Goal: Task Accomplishment & Management: Manage account settings

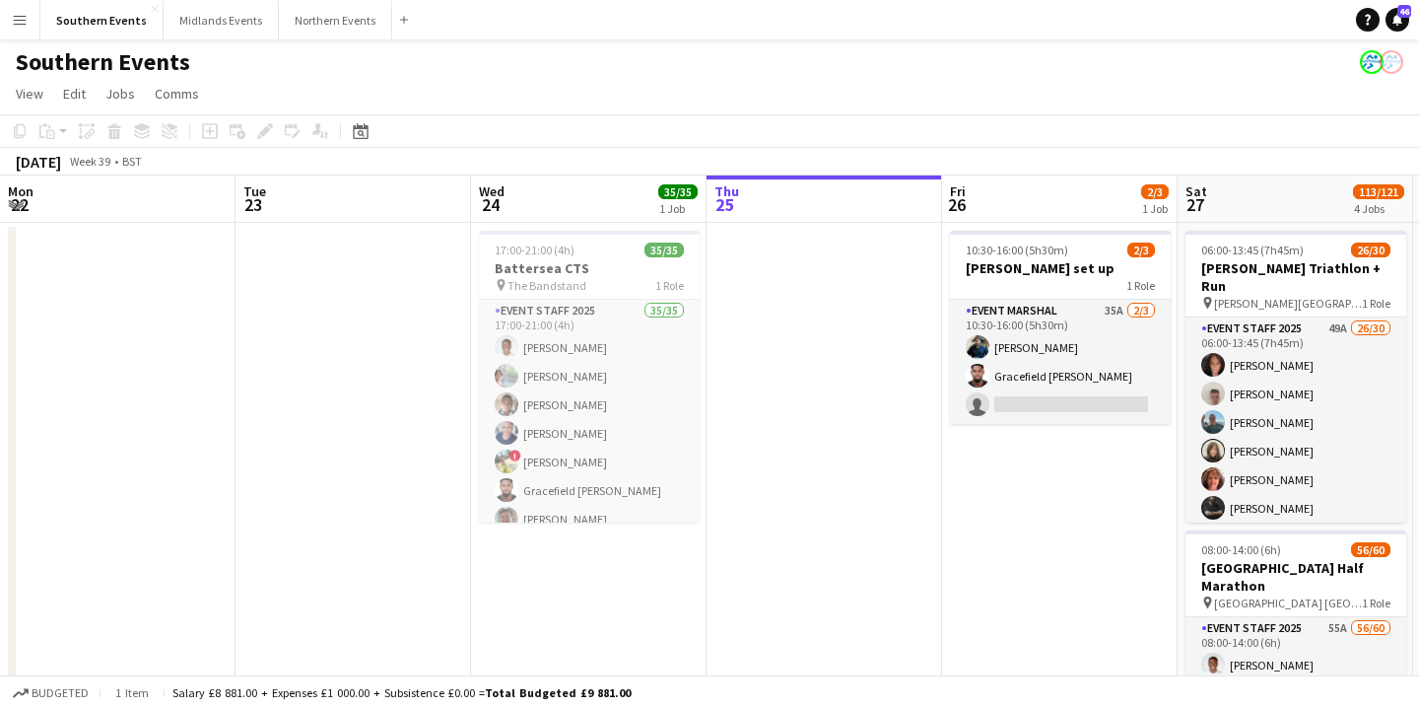
scroll to position [0, 471]
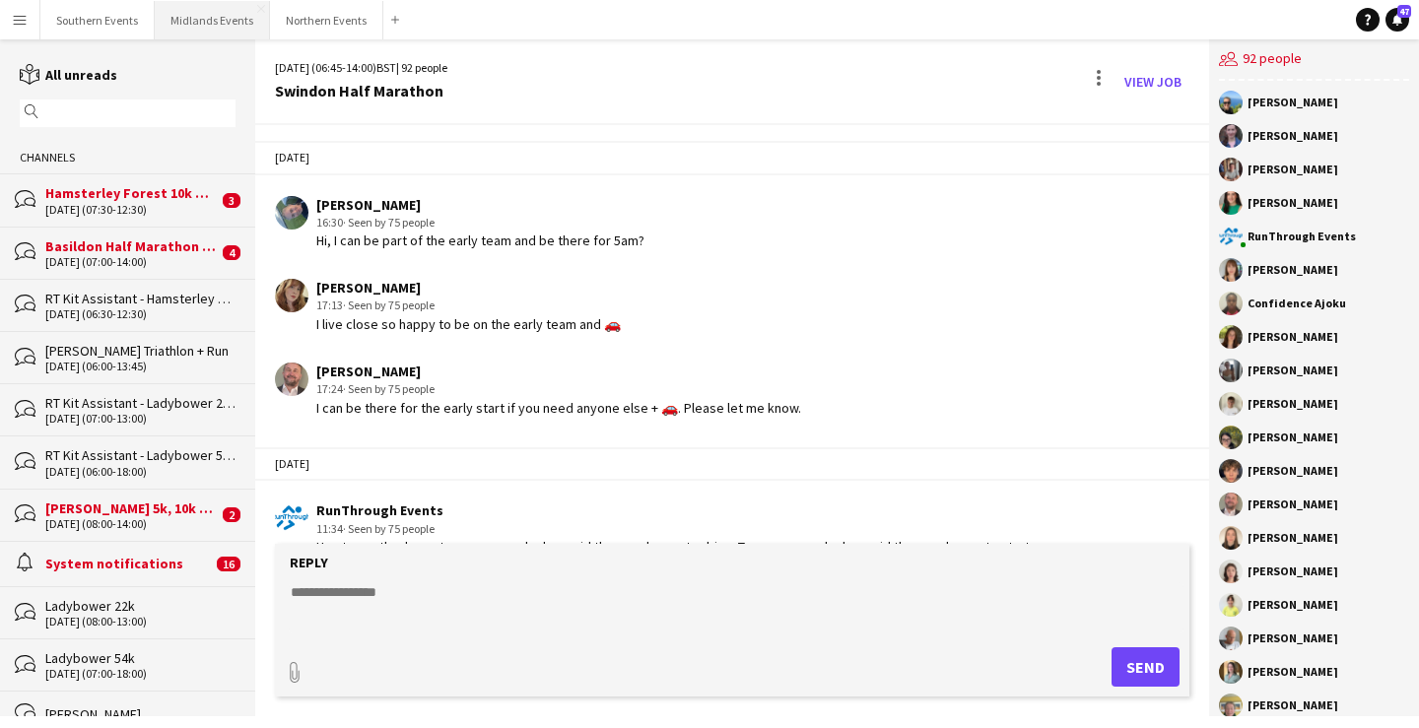
scroll to position [4503, 0]
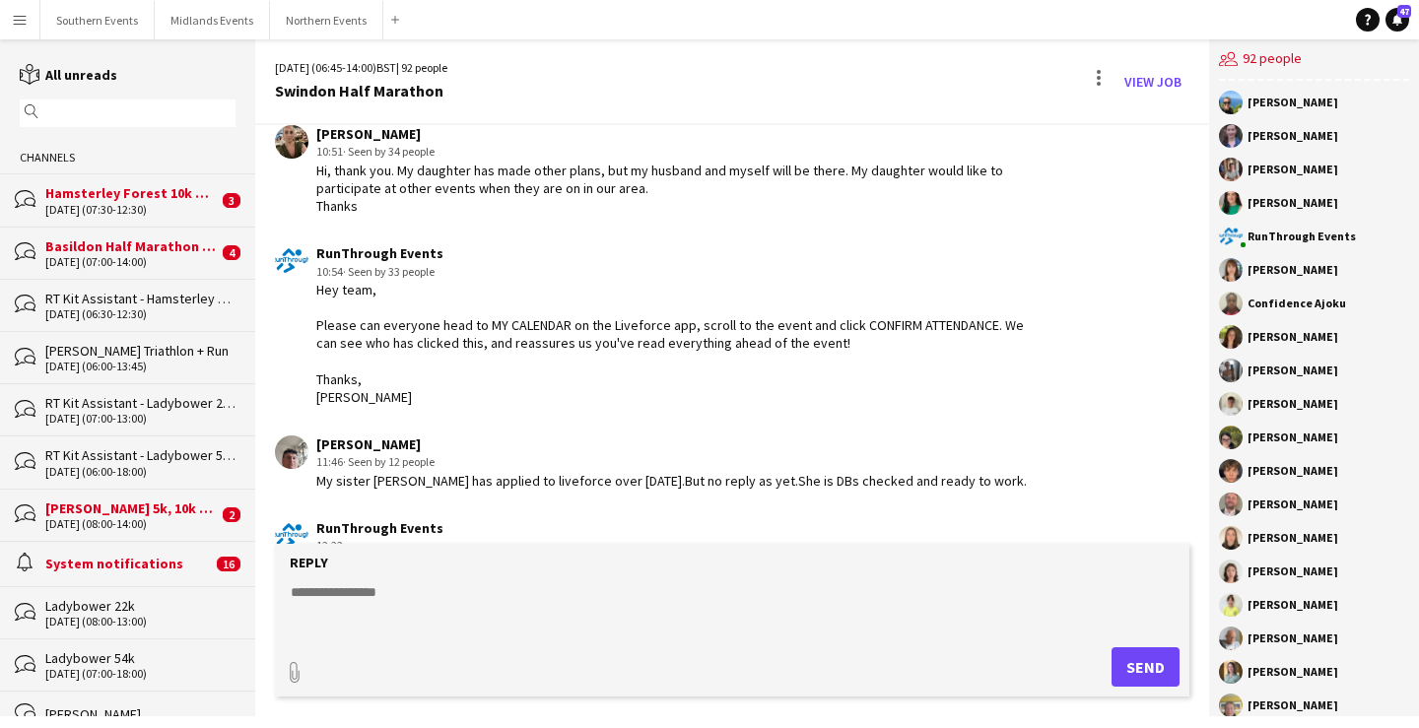
click at [16, 27] on app-icon "Menu" at bounding box center [20, 20] width 16 height 16
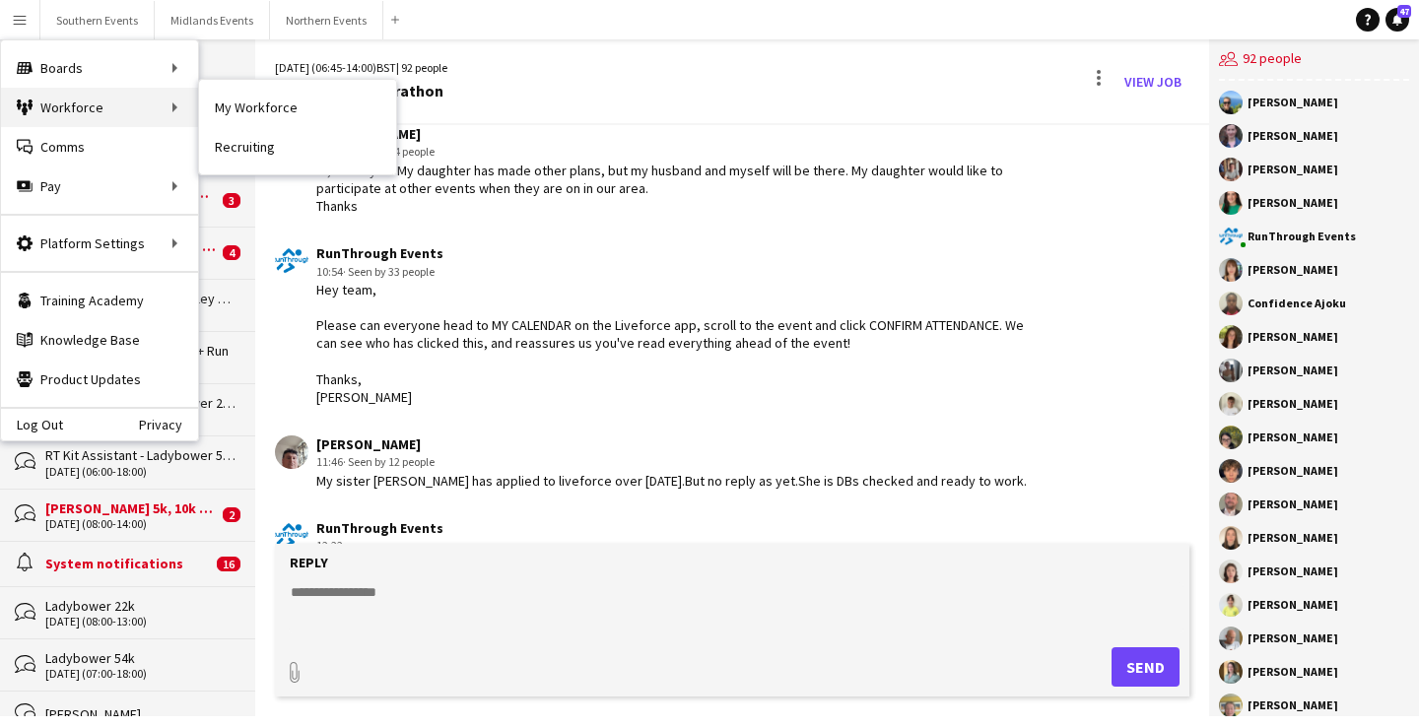
click at [152, 102] on div "Workforce Workforce" at bounding box center [99, 107] width 197 height 39
click at [290, 114] on link "My Workforce" at bounding box center [297, 107] width 197 height 39
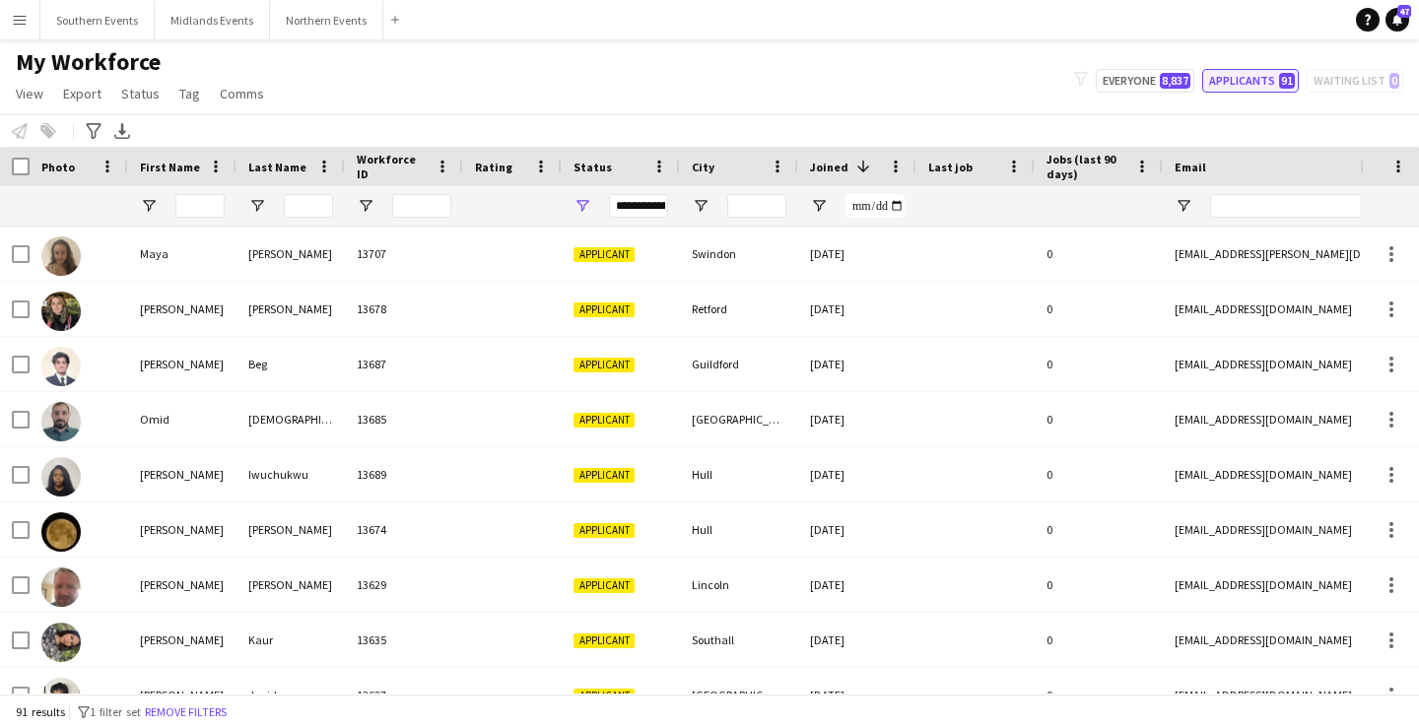
click at [1260, 78] on button "Applicants 91" at bounding box center [1250, 81] width 97 height 24
click at [193, 209] on input "First Name Filter Input" at bounding box center [199, 206] width 49 height 24
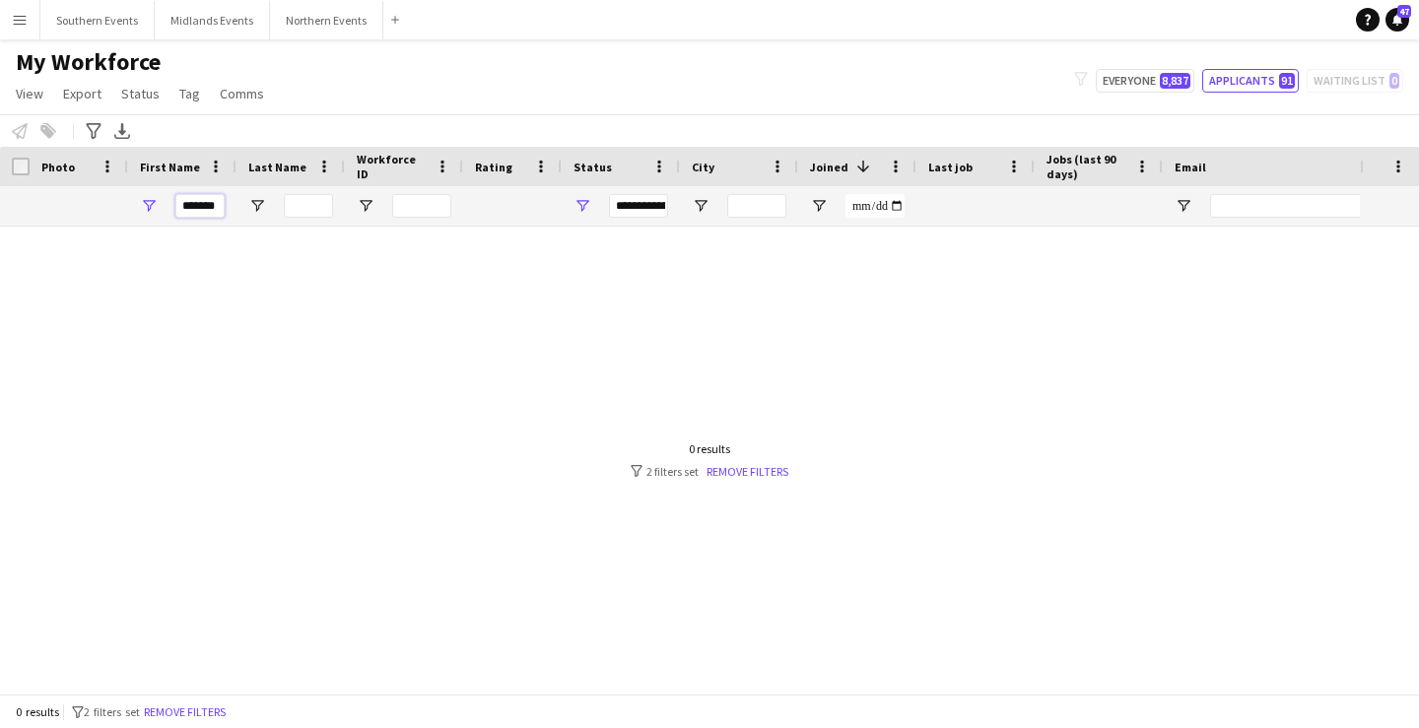
scroll to position [0, 1]
type input "*******"
click at [1185, 78] on span "8,837" at bounding box center [1175, 81] width 31 height 16
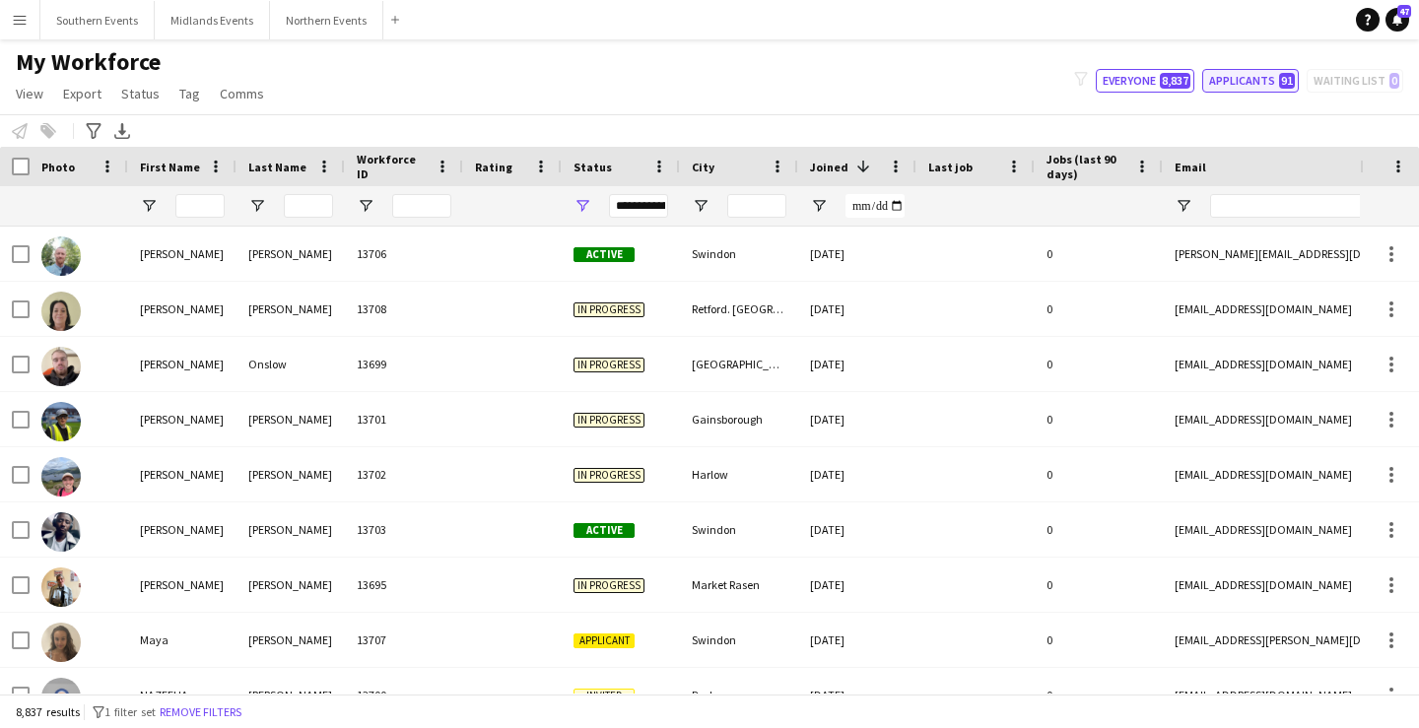
click at [1257, 78] on button "Applicants 91" at bounding box center [1250, 81] width 97 height 24
type input "**********"
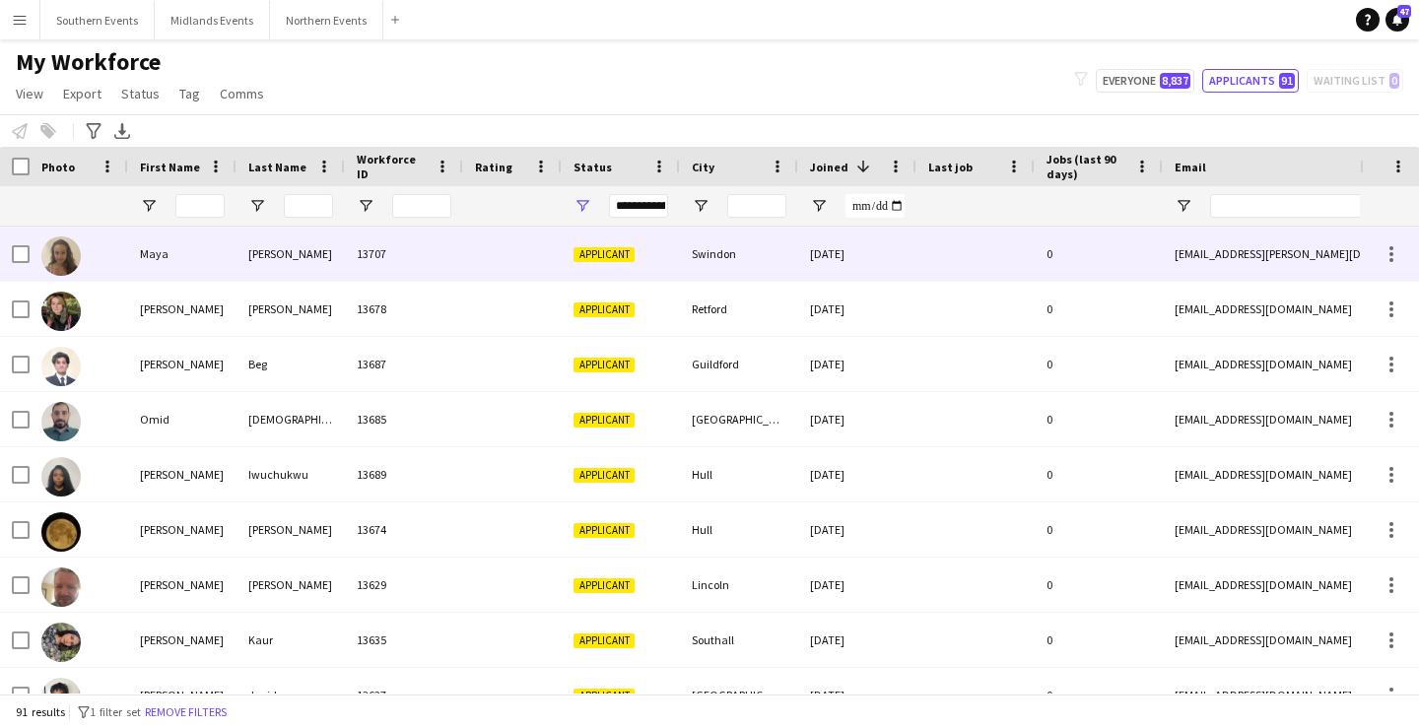
click at [482, 238] on div at bounding box center [512, 254] width 99 height 54
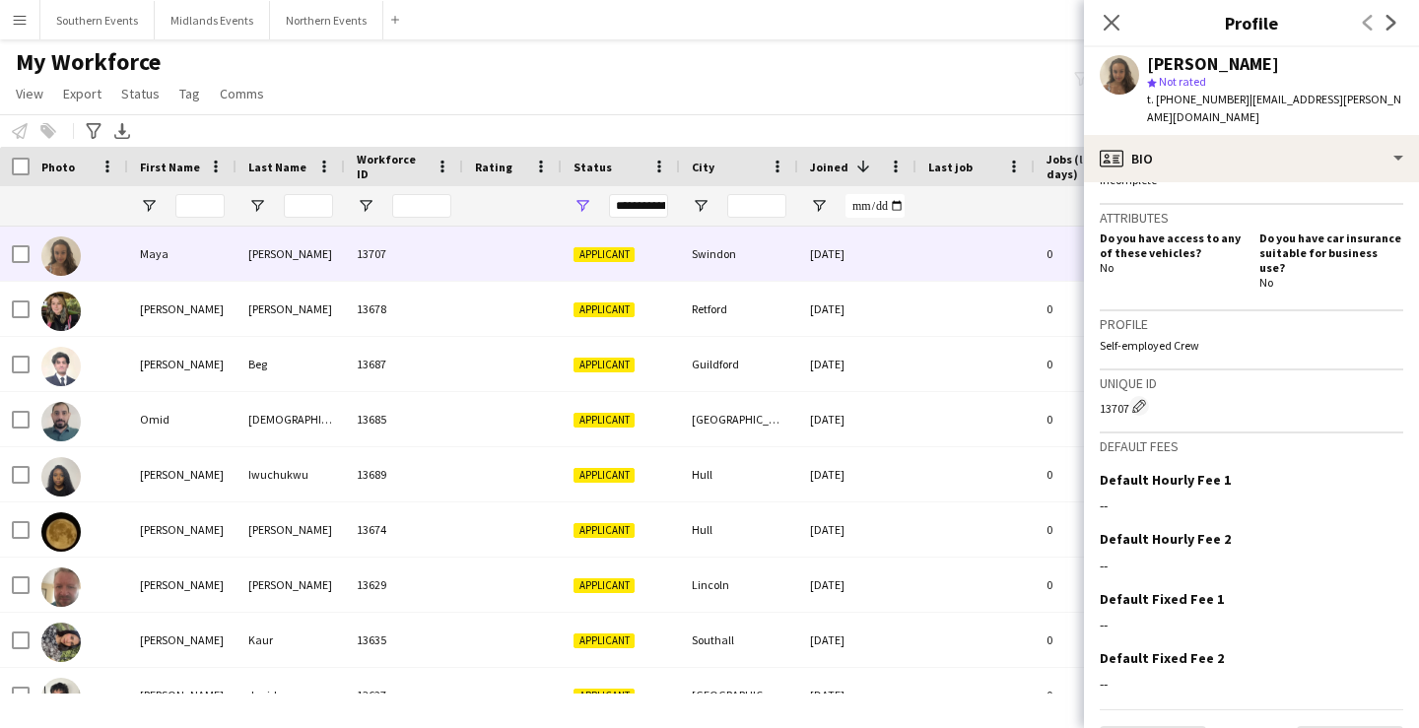
scroll to position [643, 0]
click at [1400, 468] on app-icon "Edit this field" at bounding box center [1396, 476] width 16 height 16
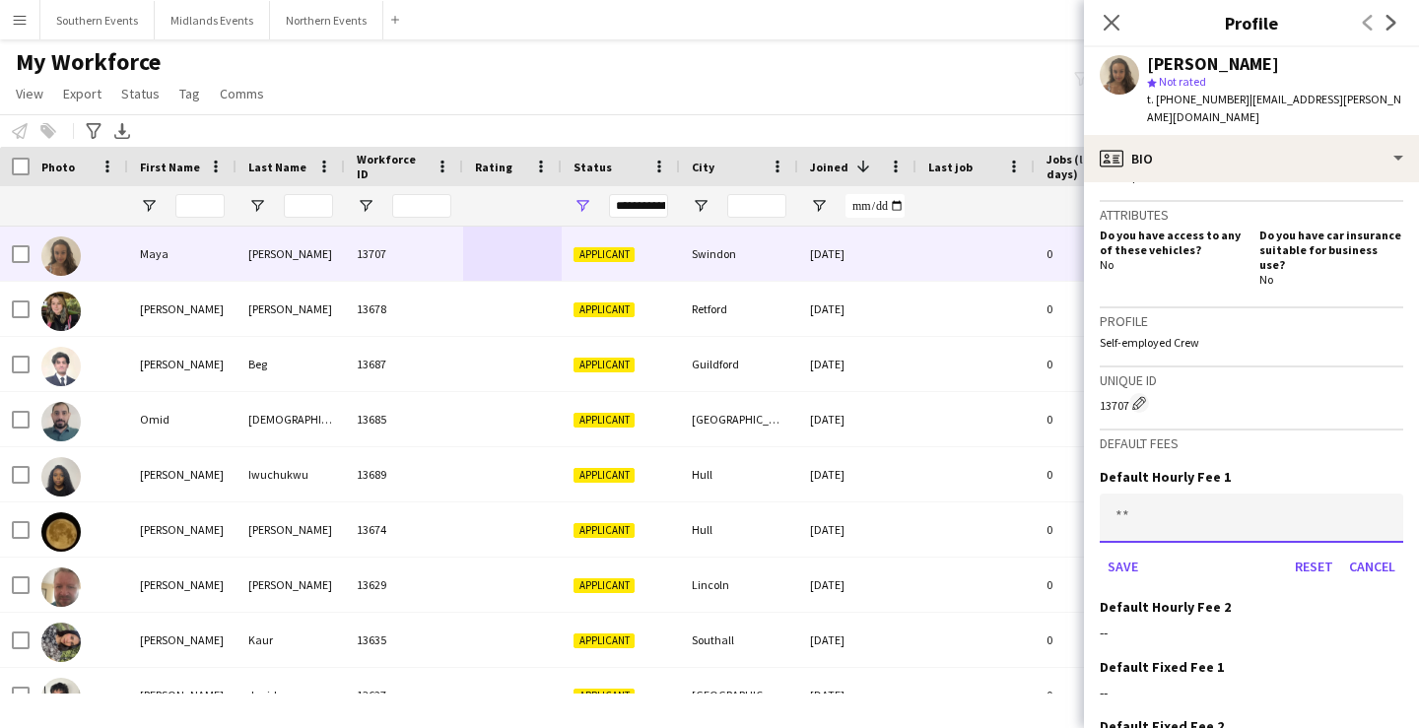
click at [1326, 494] on input at bounding box center [1252, 518] width 304 height 49
type input "*****"
click at [1117, 551] on button "Save" at bounding box center [1123, 567] width 46 height 32
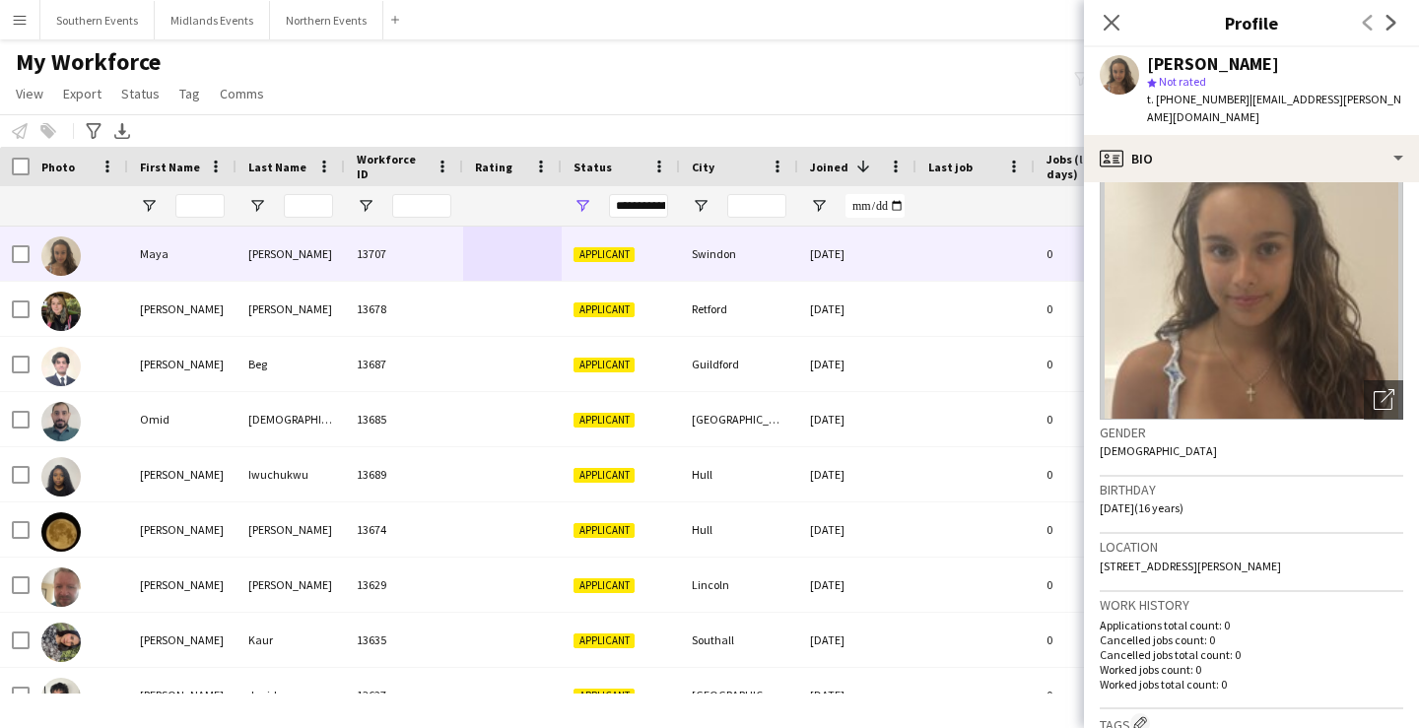
scroll to position [66, 0]
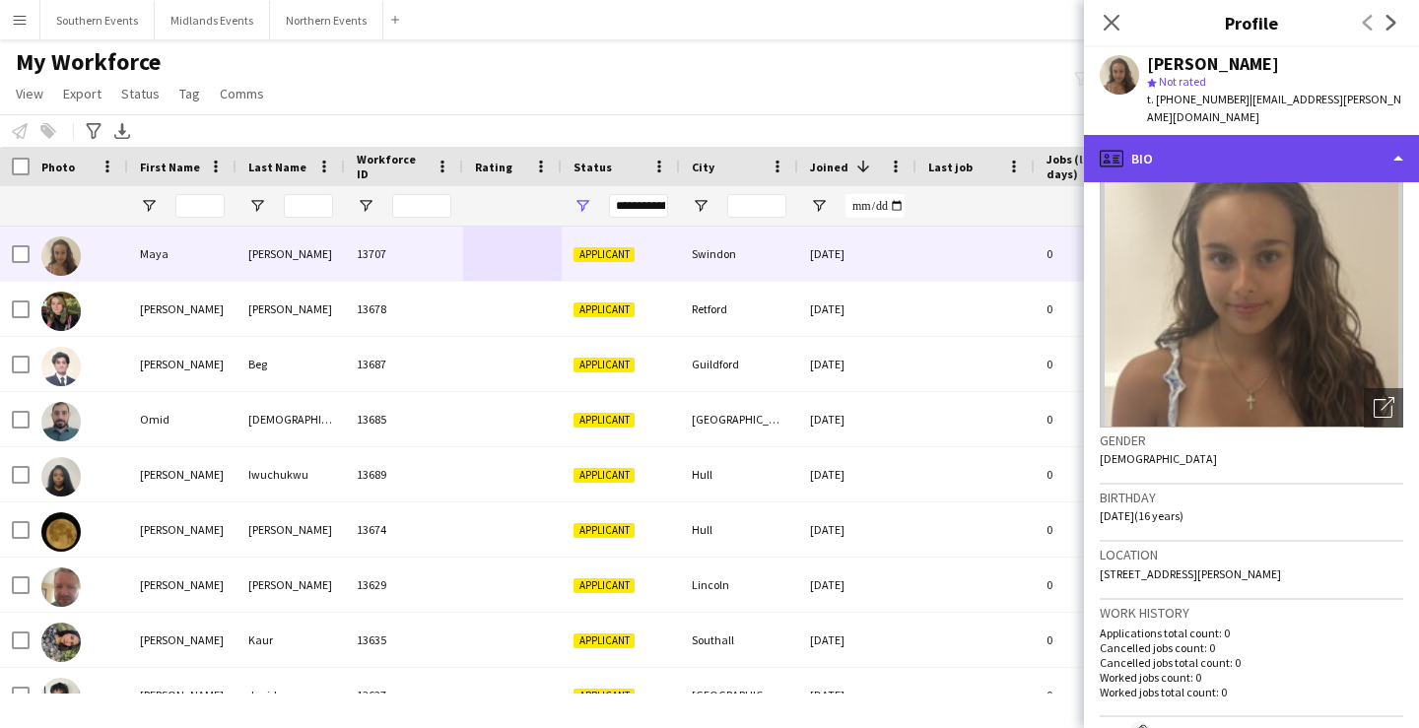
click at [1260, 148] on div "profile Bio" at bounding box center [1251, 158] width 335 height 47
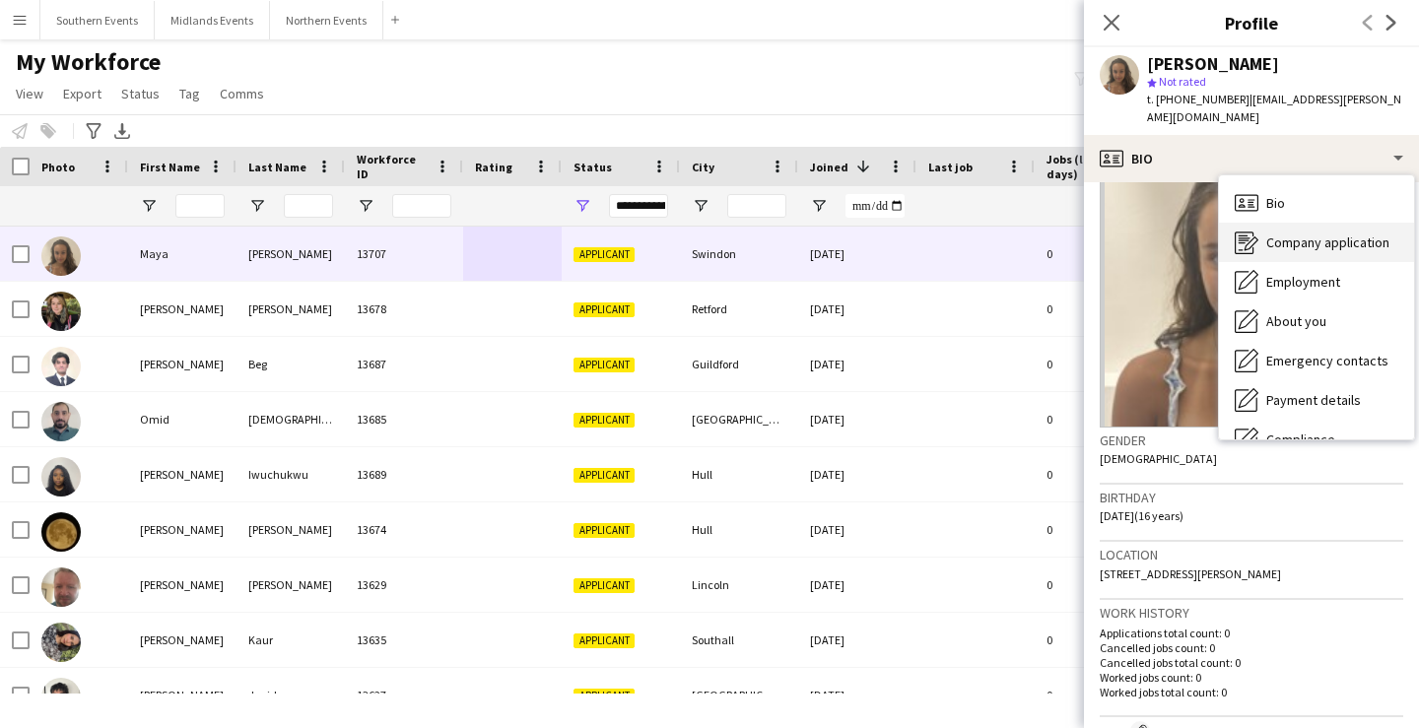
click at [1316, 237] on div "Company application Company application" at bounding box center [1316, 242] width 195 height 39
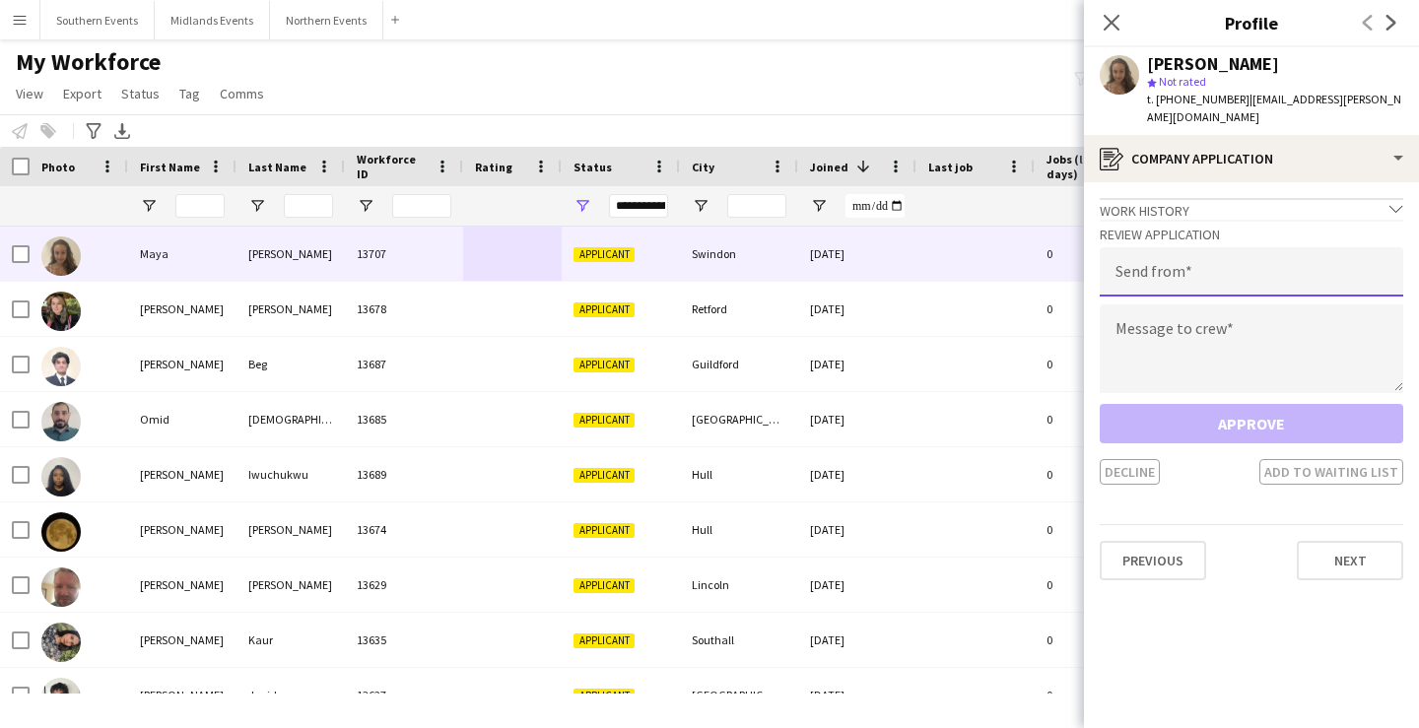
click at [1241, 254] on input "email" at bounding box center [1252, 271] width 304 height 49
type input "**********"
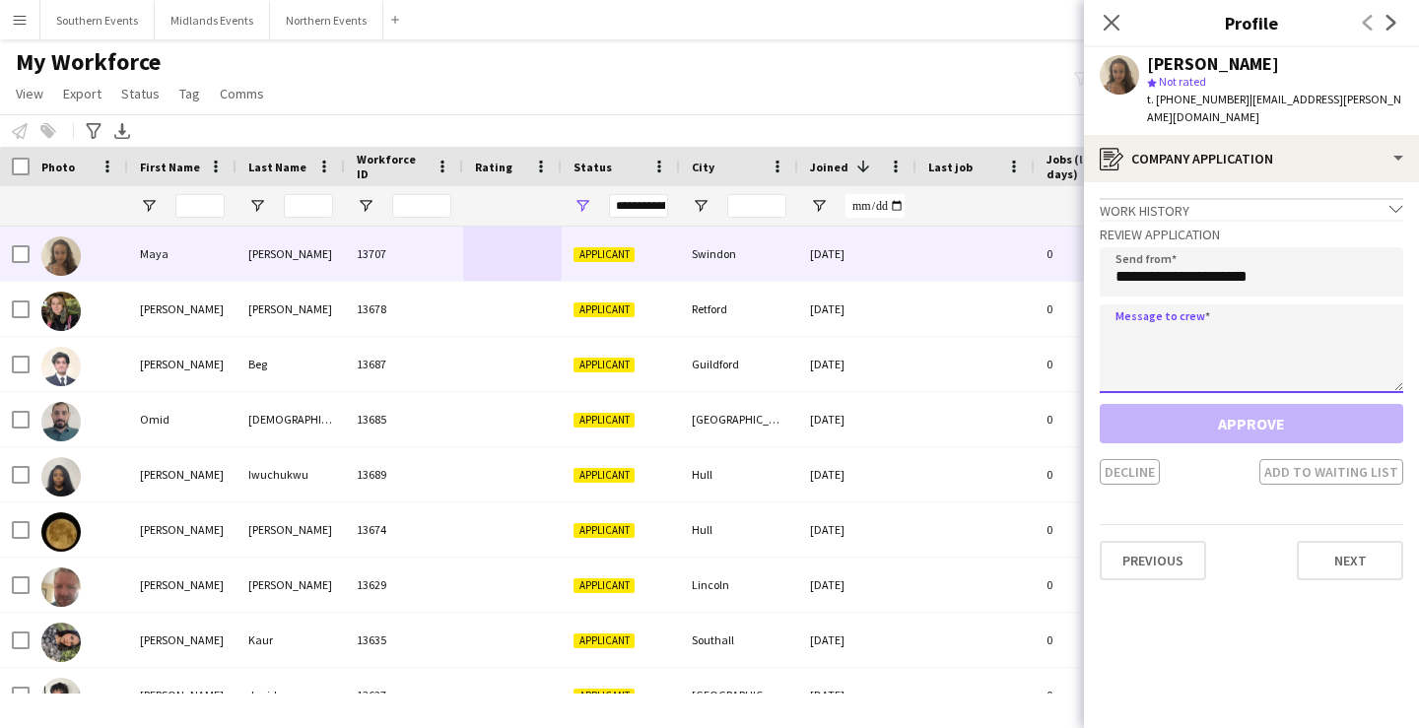
click at [1174, 305] on textarea at bounding box center [1252, 349] width 304 height 89
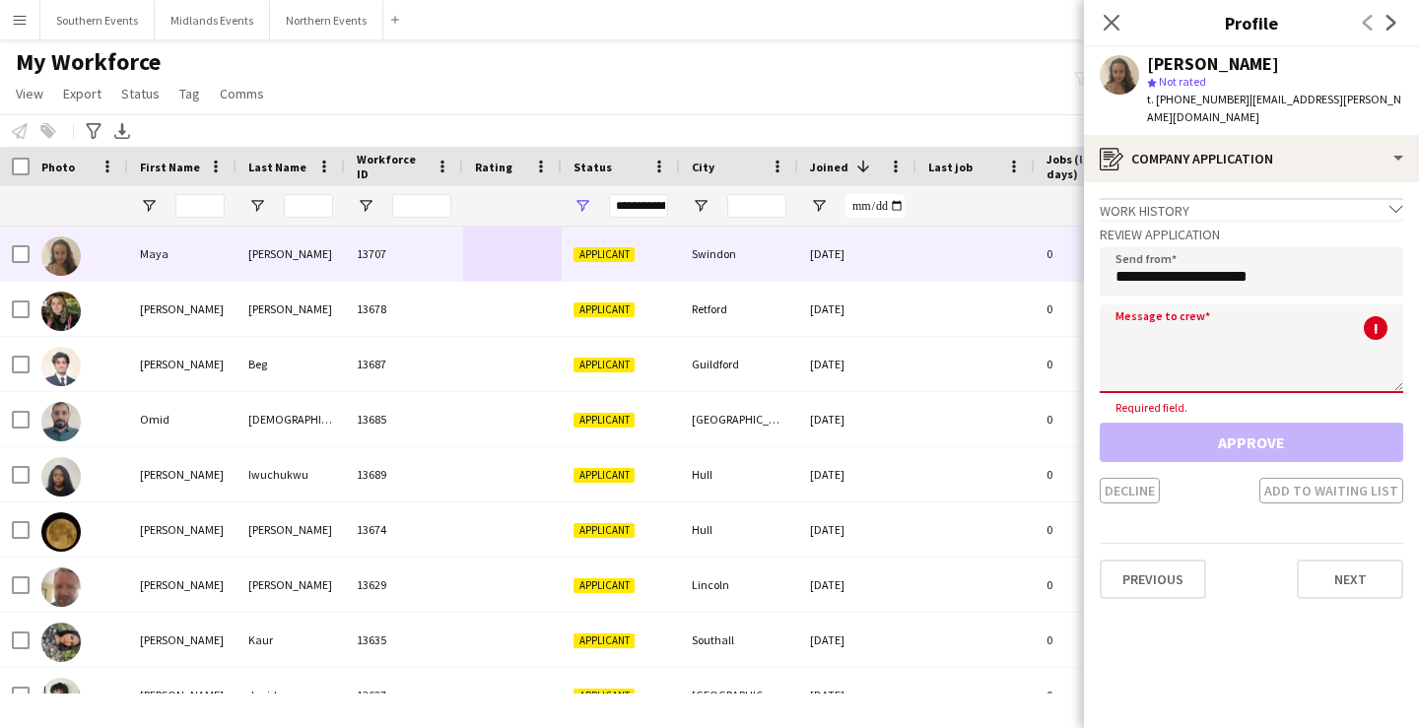
click at [1236, 358] on textarea at bounding box center [1252, 349] width 304 height 89
paste textarea "**********"
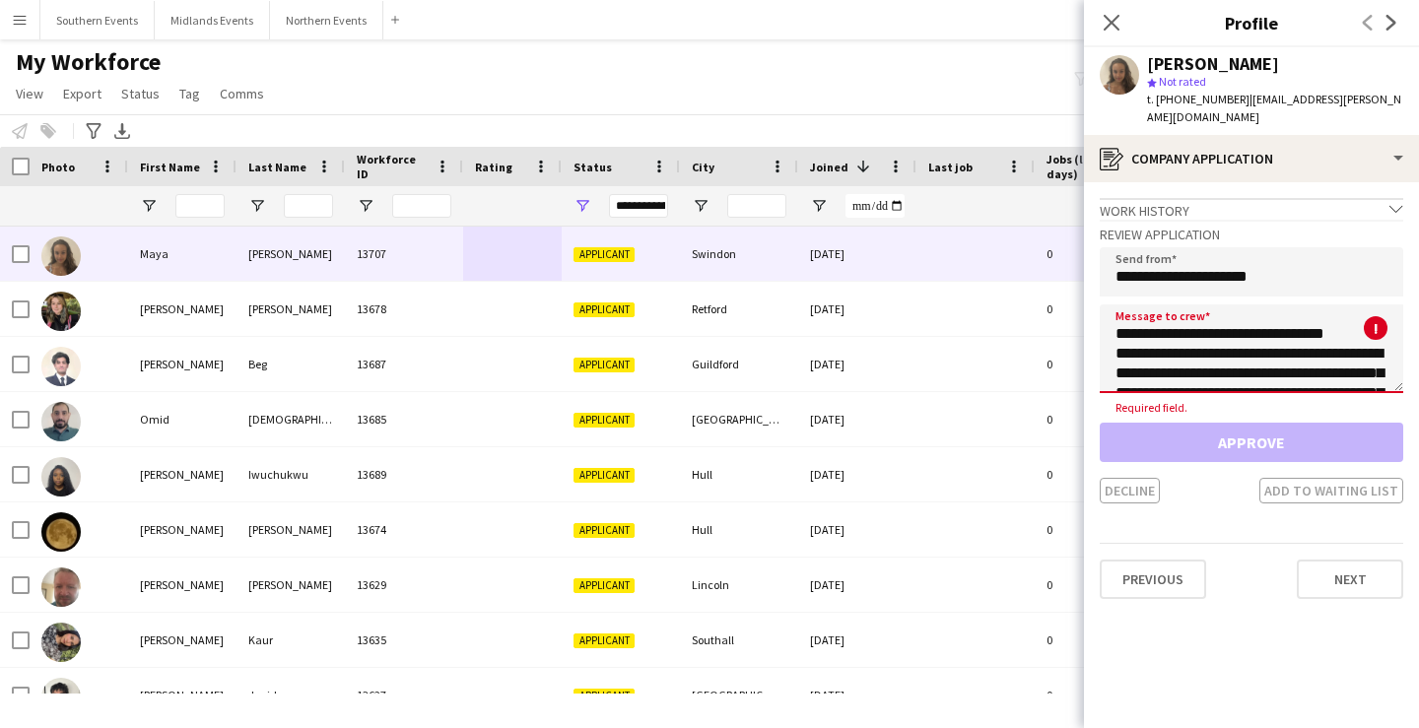
scroll to position [130, 0]
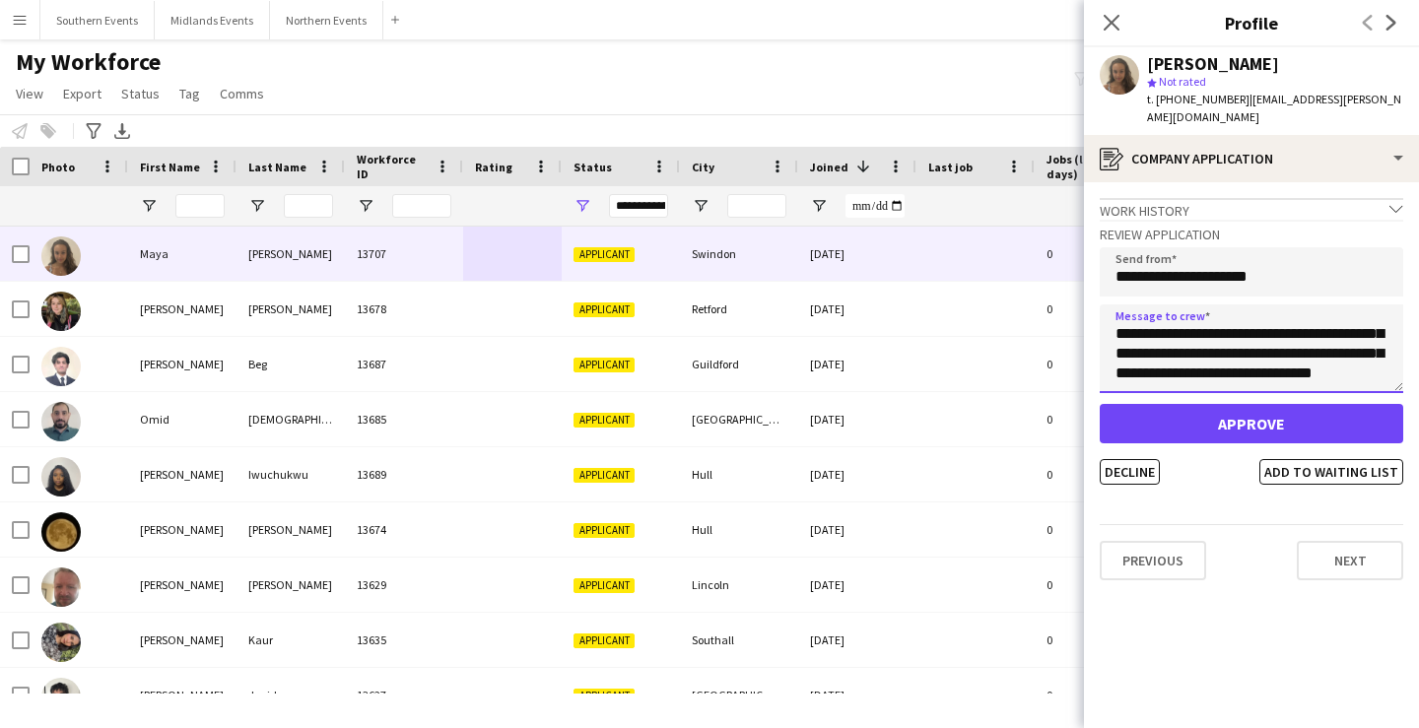
type textarea "**********"
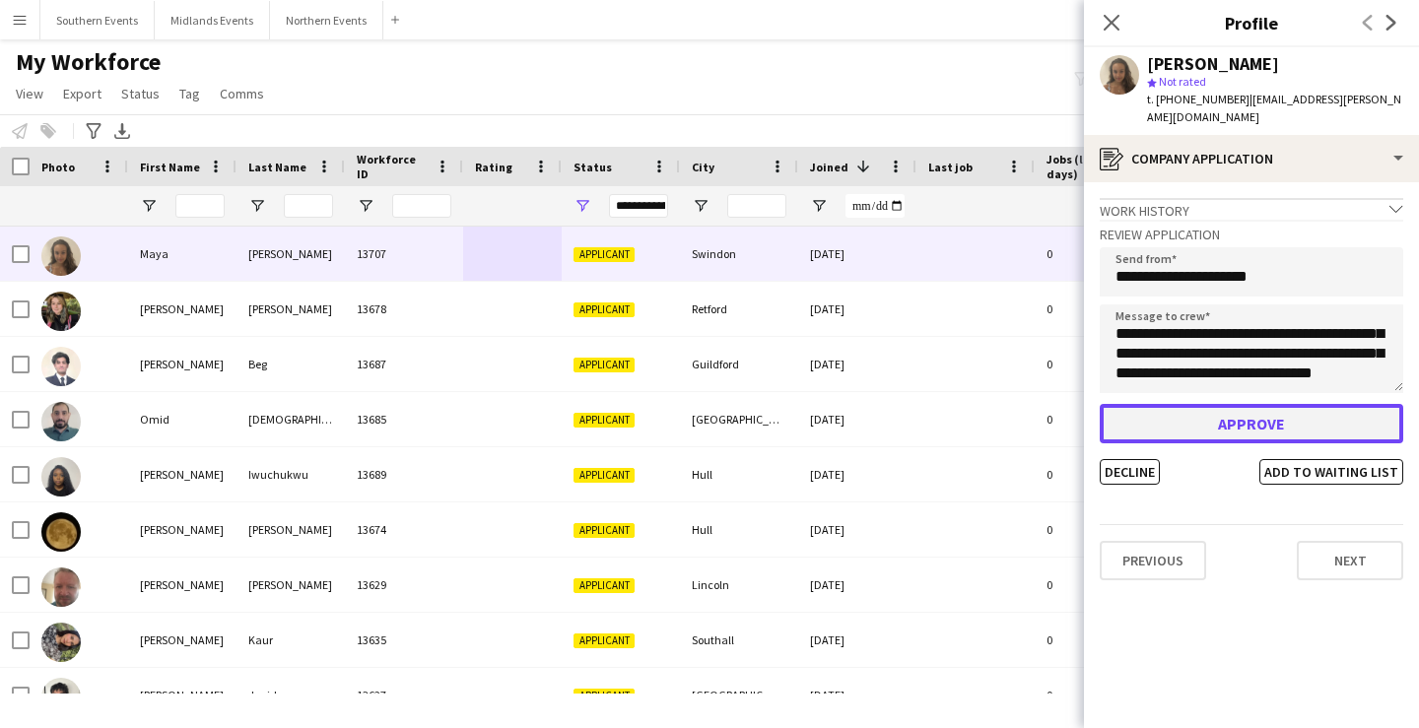
click at [1236, 404] on button "Approve" at bounding box center [1252, 423] width 304 height 39
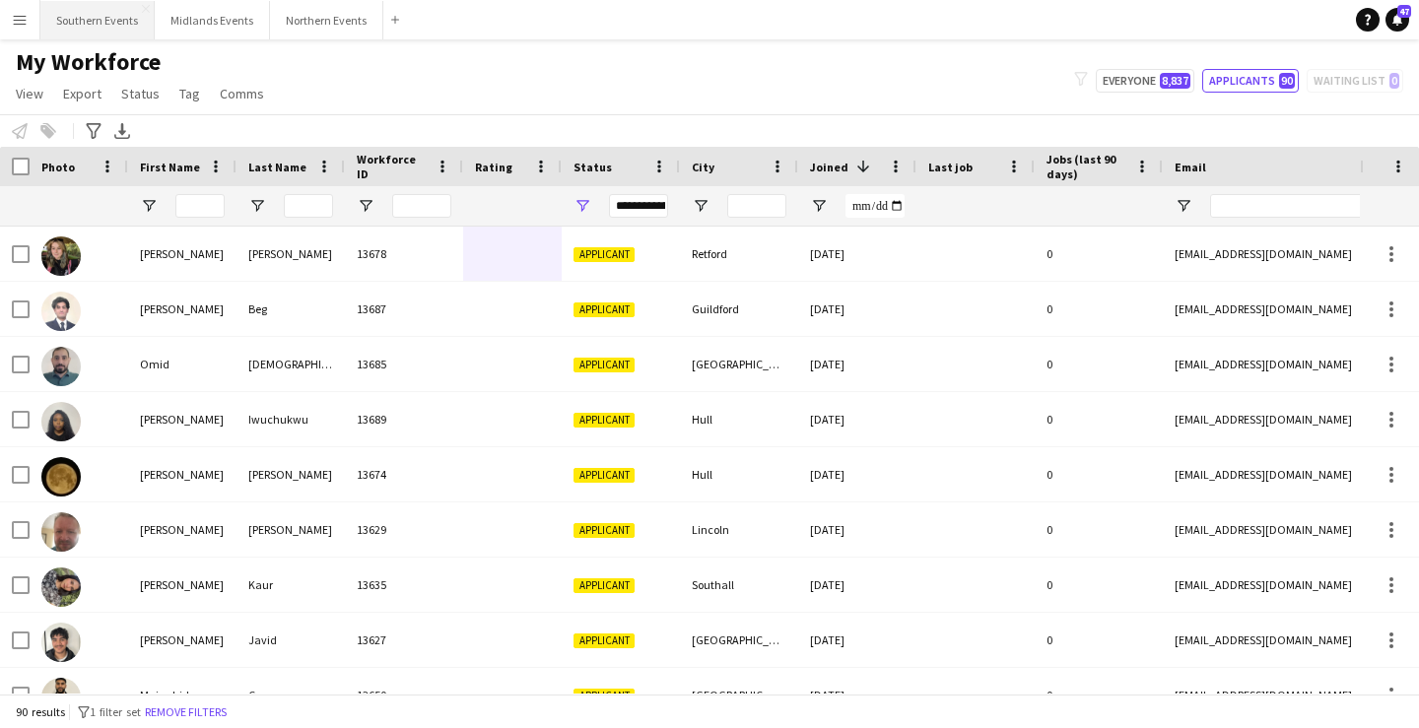
click at [94, 29] on button "Southern Events Close" at bounding box center [97, 20] width 114 height 38
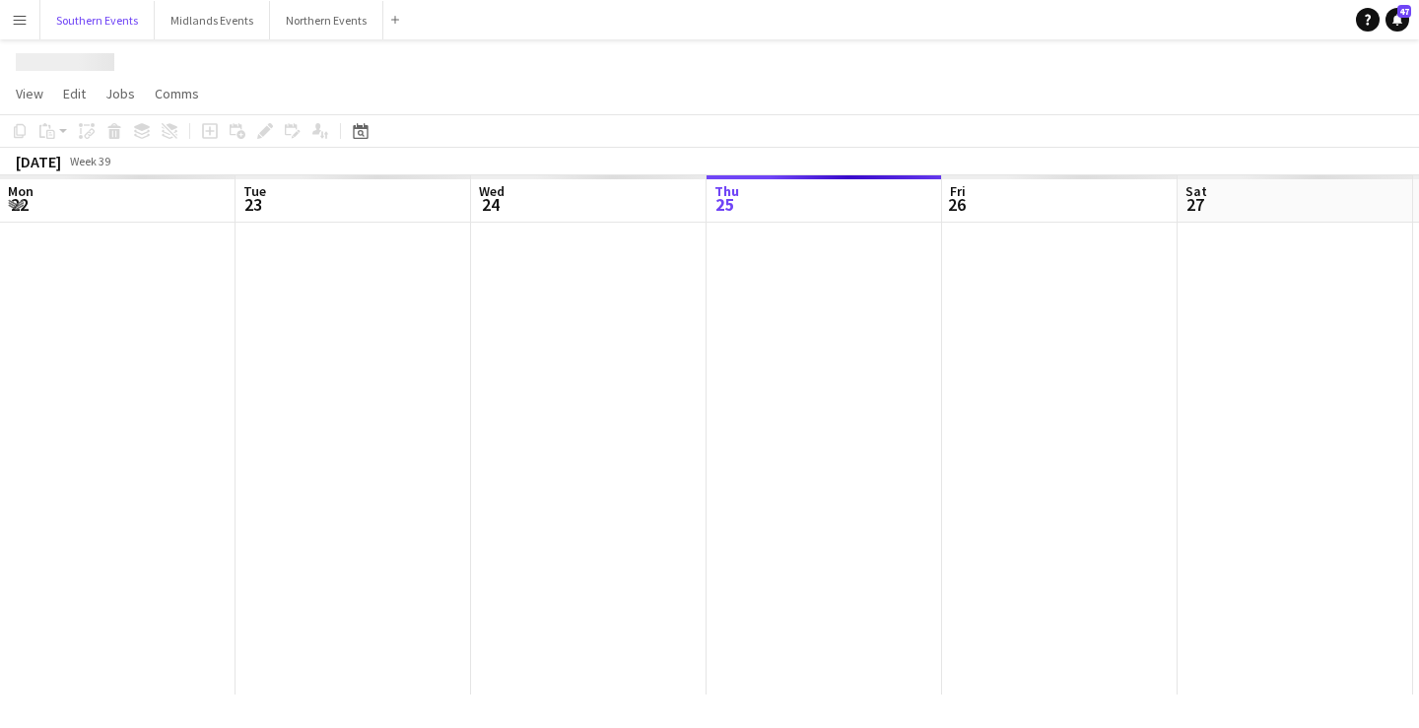
scroll to position [0, 471]
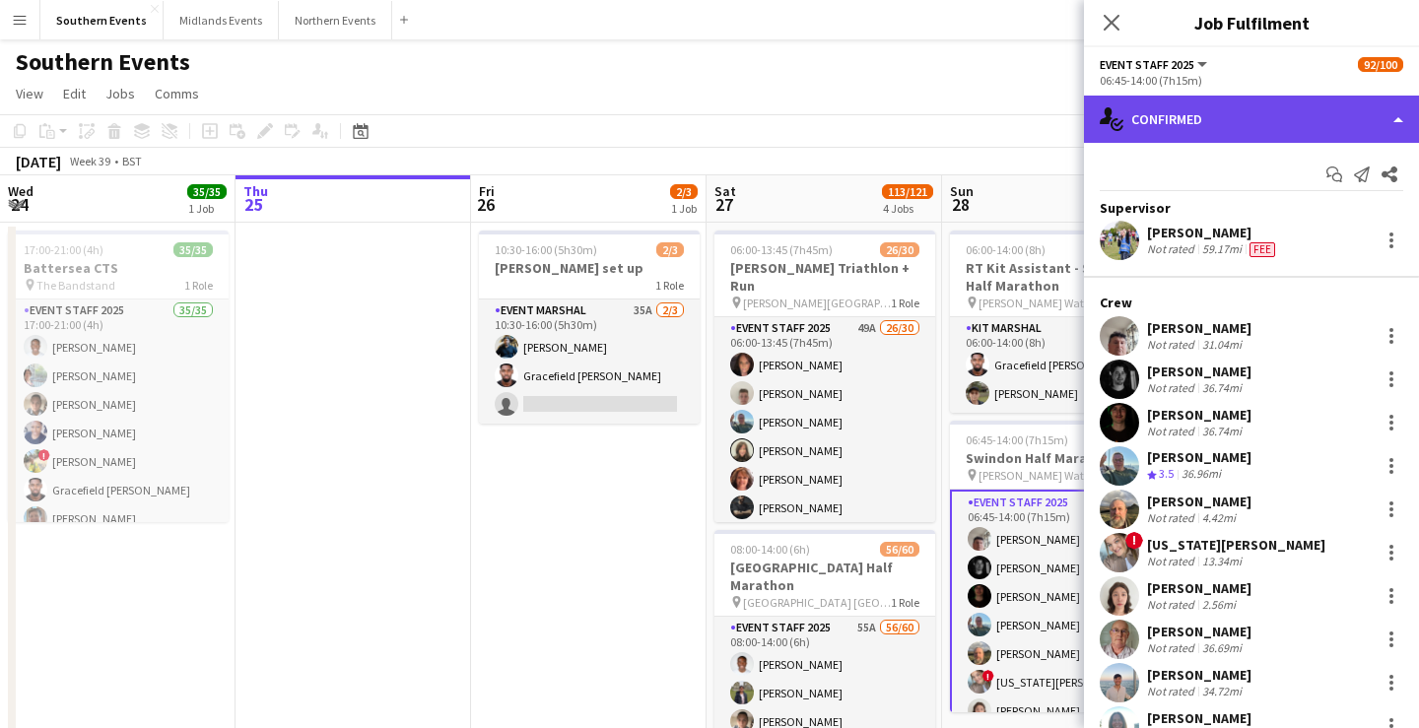
click at [1233, 126] on div "single-neutral-actions-check-2 Confirmed" at bounding box center [1251, 119] width 335 height 47
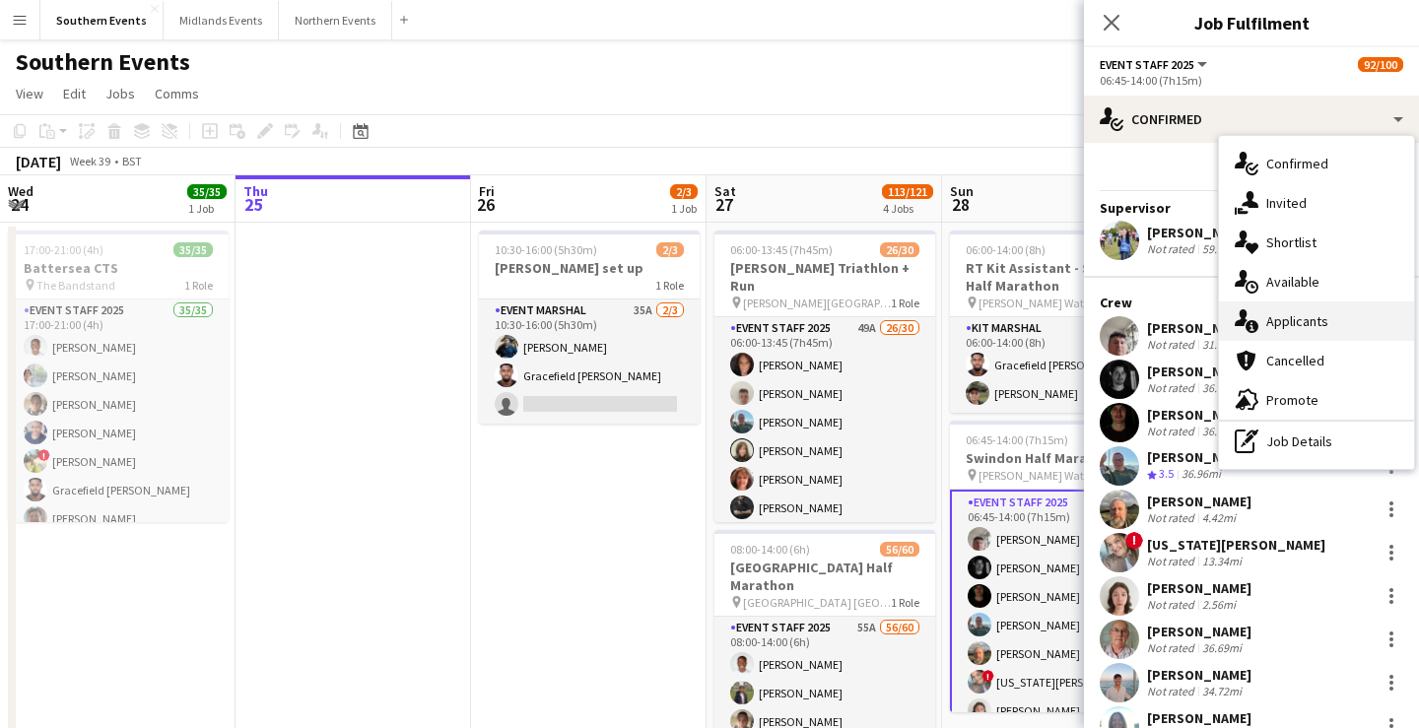
click at [1313, 333] on div "single-neutral-actions-information Applicants" at bounding box center [1316, 321] width 195 height 39
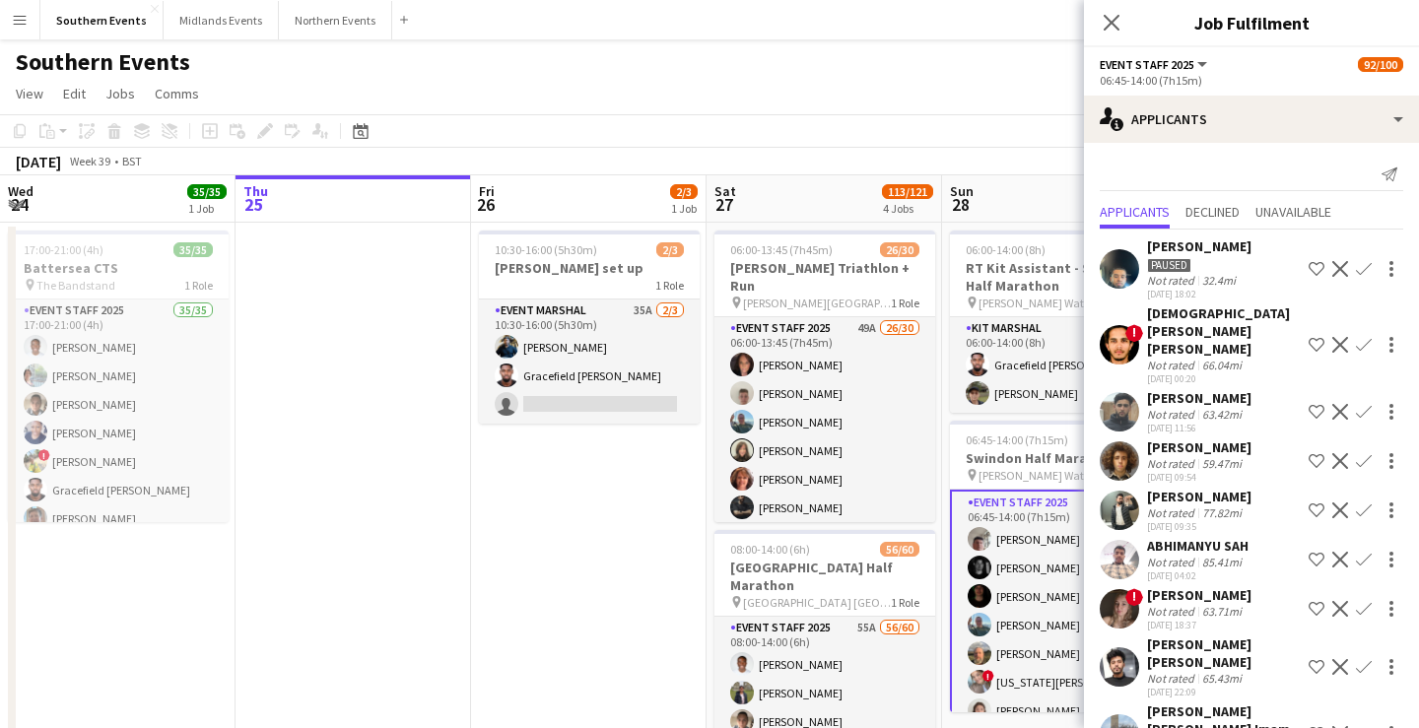
scroll to position [416, 0]
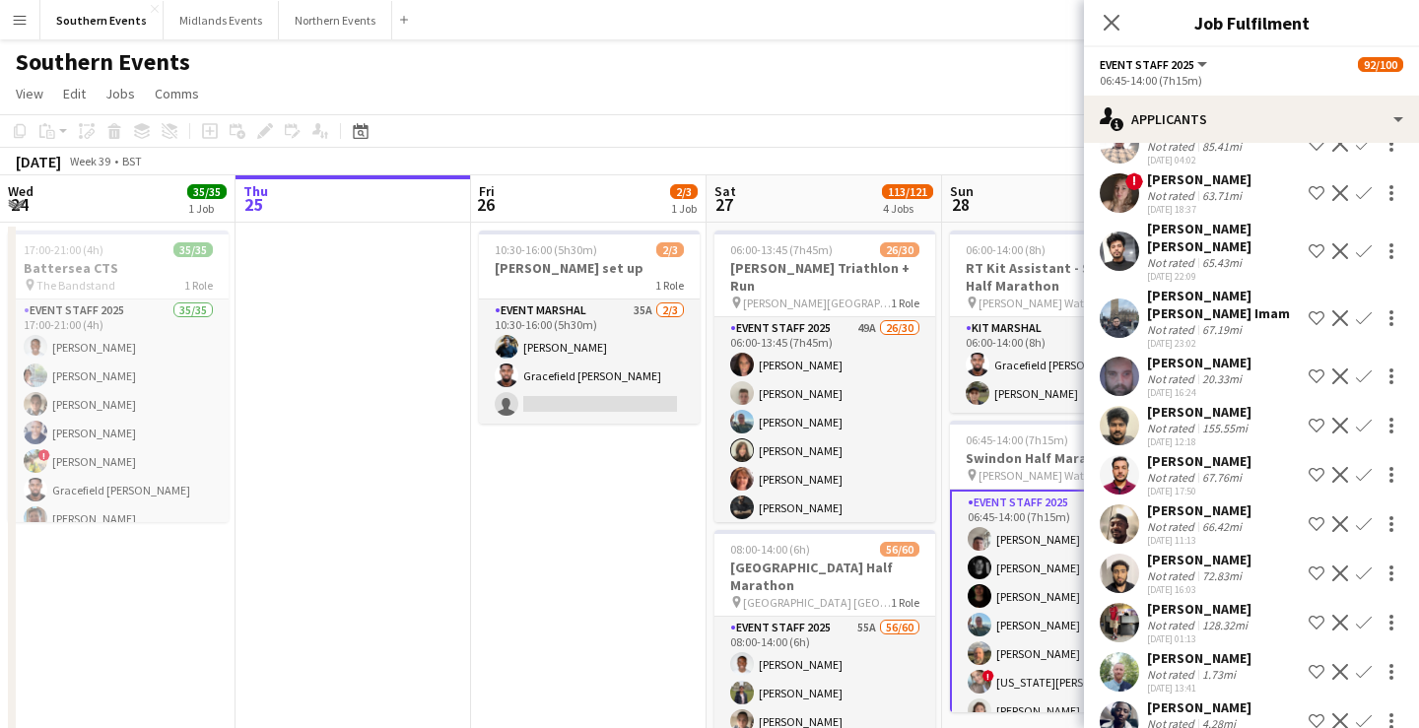
click at [962, 57] on div "Southern Events" at bounding box center [709, 57] width 1419 height 37
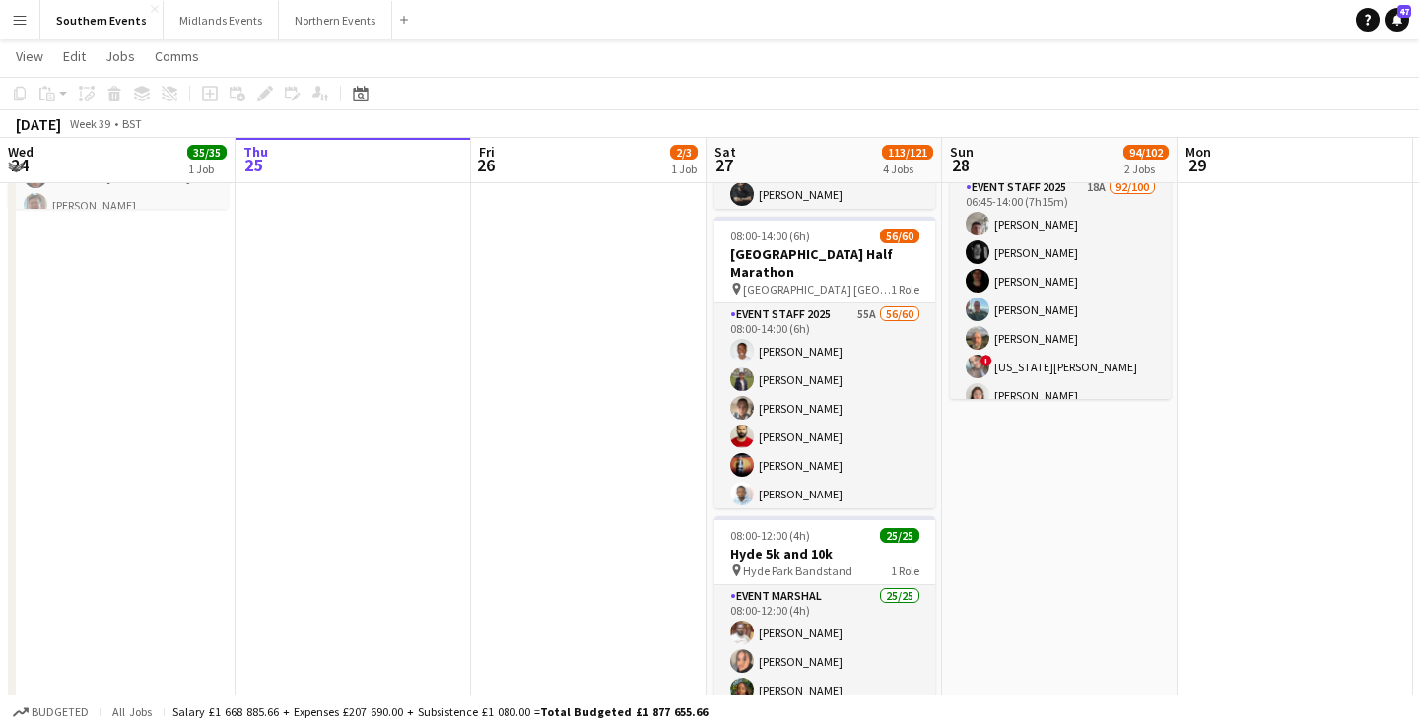
scroll to position [304, 0]
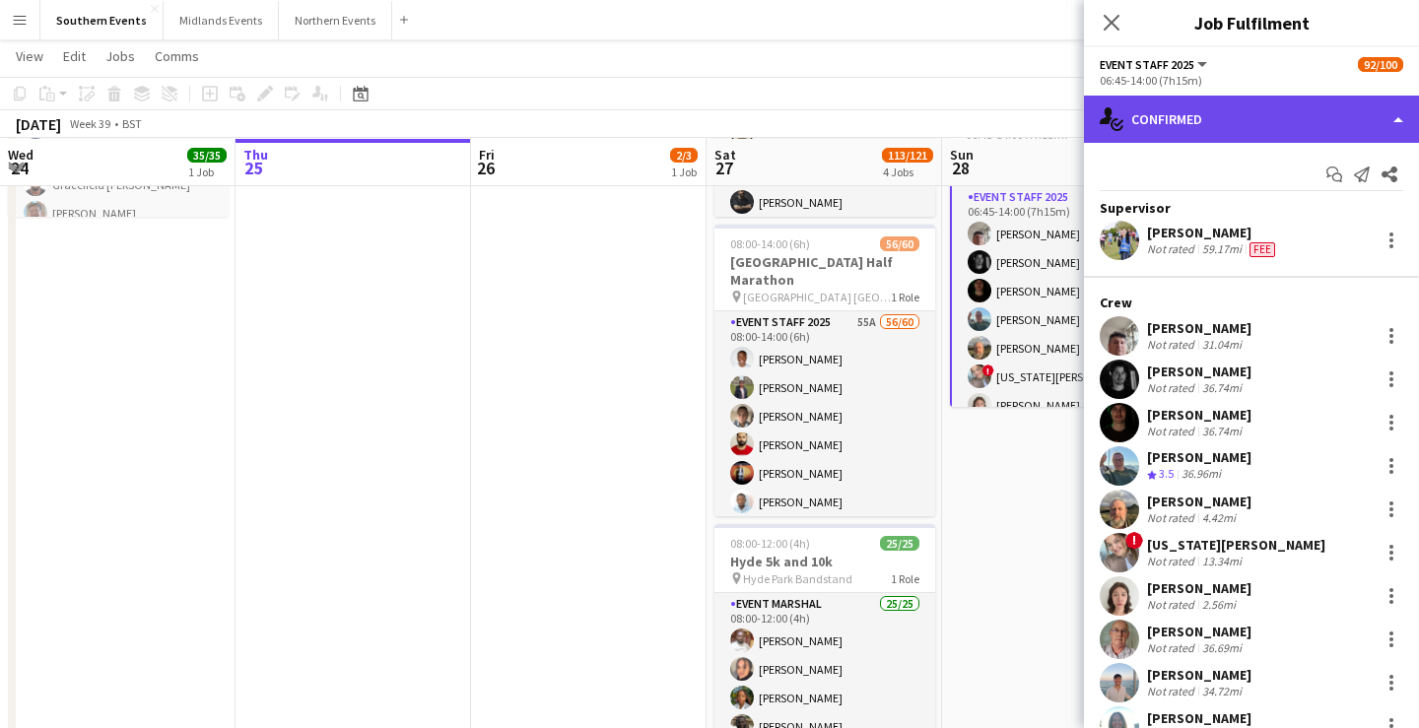
click at [1264, 129] on div "single-neutral-actions-check-2 Confirmed" at bounding box center [1251, 119] width 335 height 47
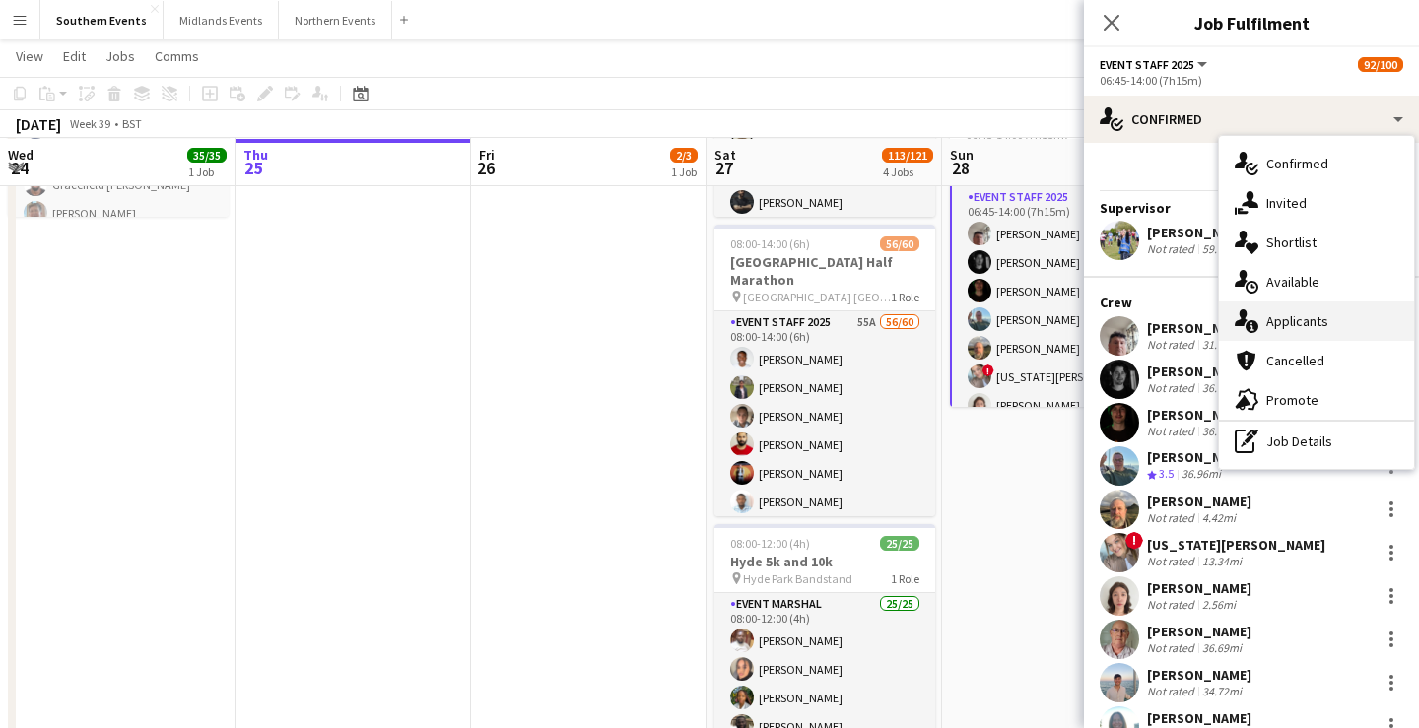
click at [1308, 336] on div "single-neutral-actions-information Applicants" at bounding box center [1316, 321] width 195 height 39
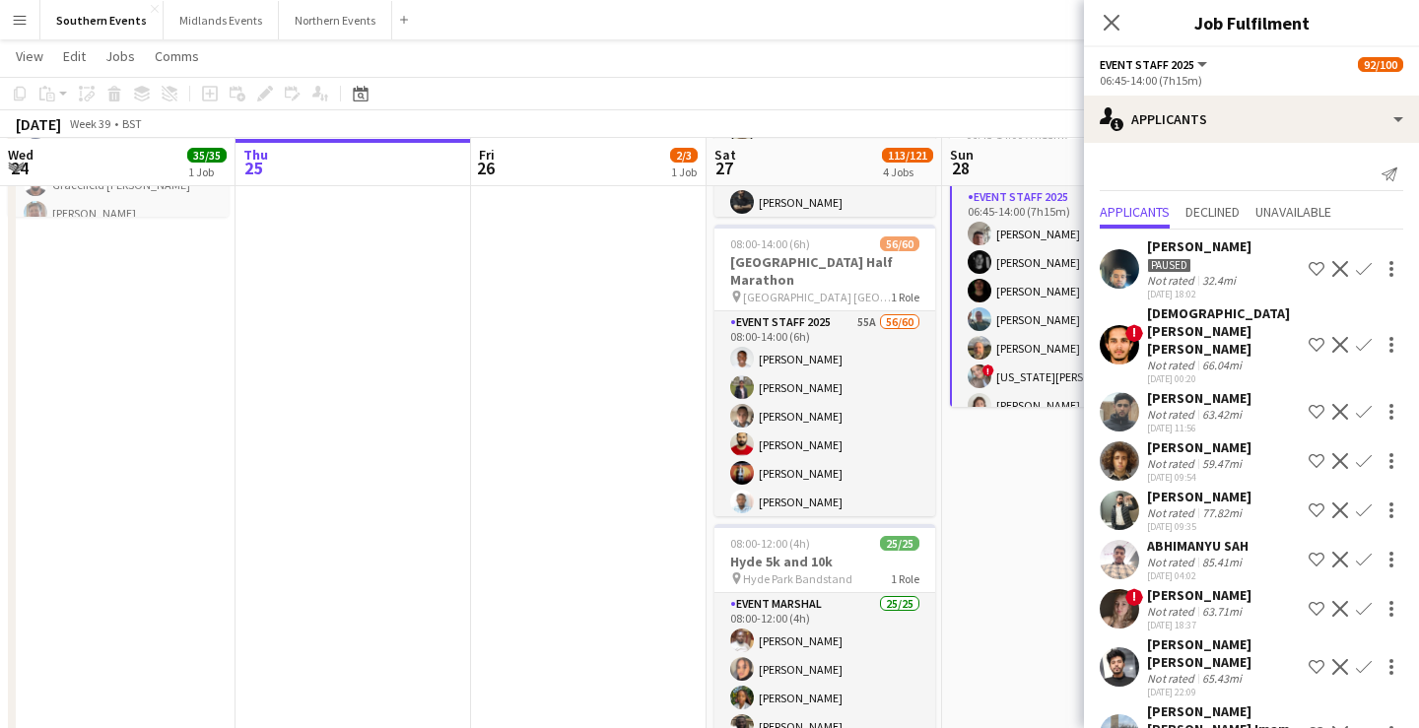
scroll to position [416, 0]
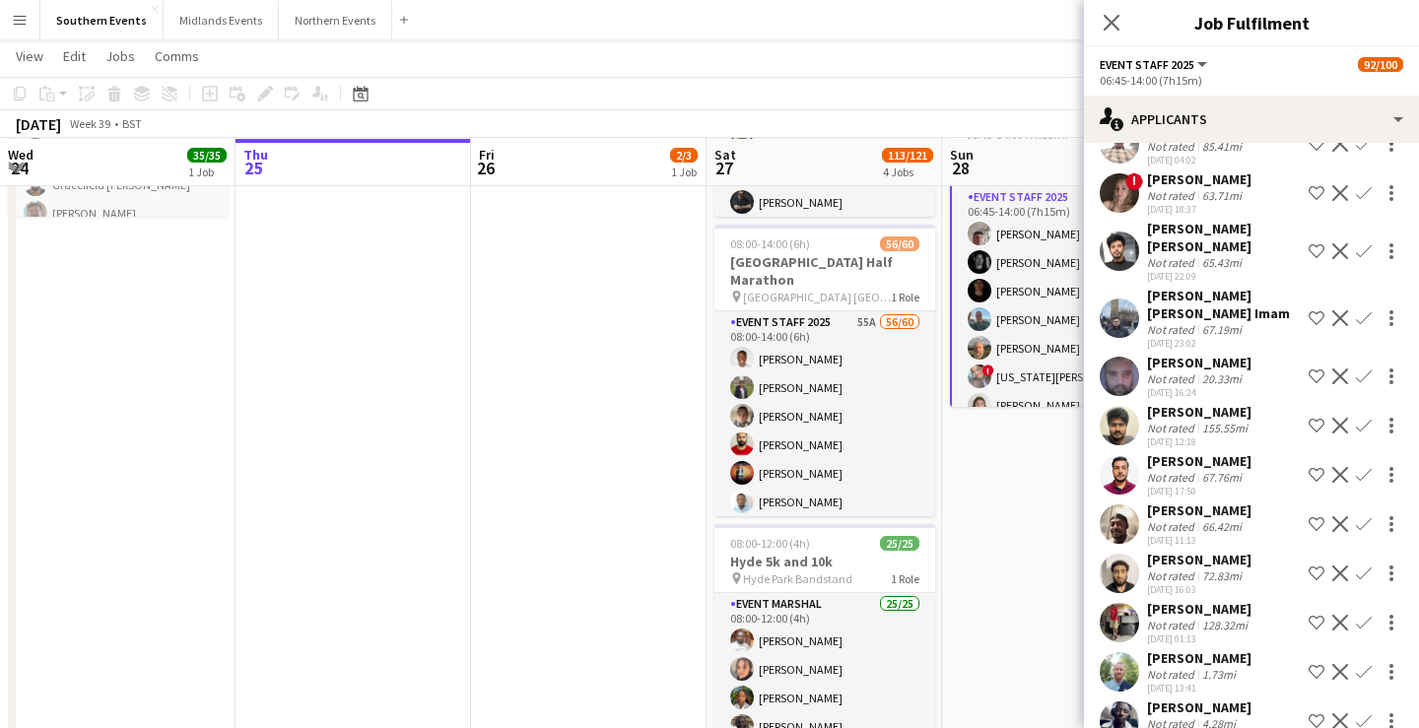
click at [1365, 664] on app-icon "Confirm" at bounding box center [1364, 672] width 16 height 16
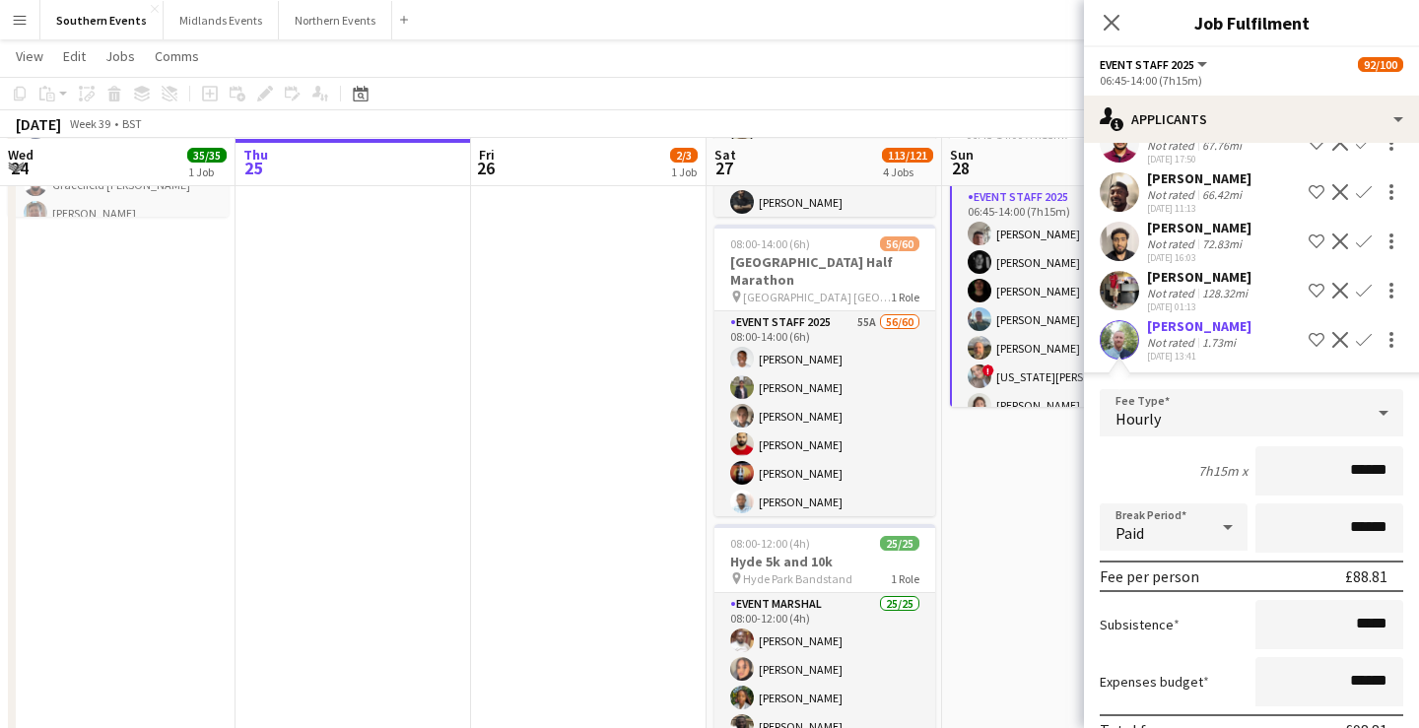
click at [1213, 335] on div "1.73mi" at bounding box center [1218, 342] width 41 height 15
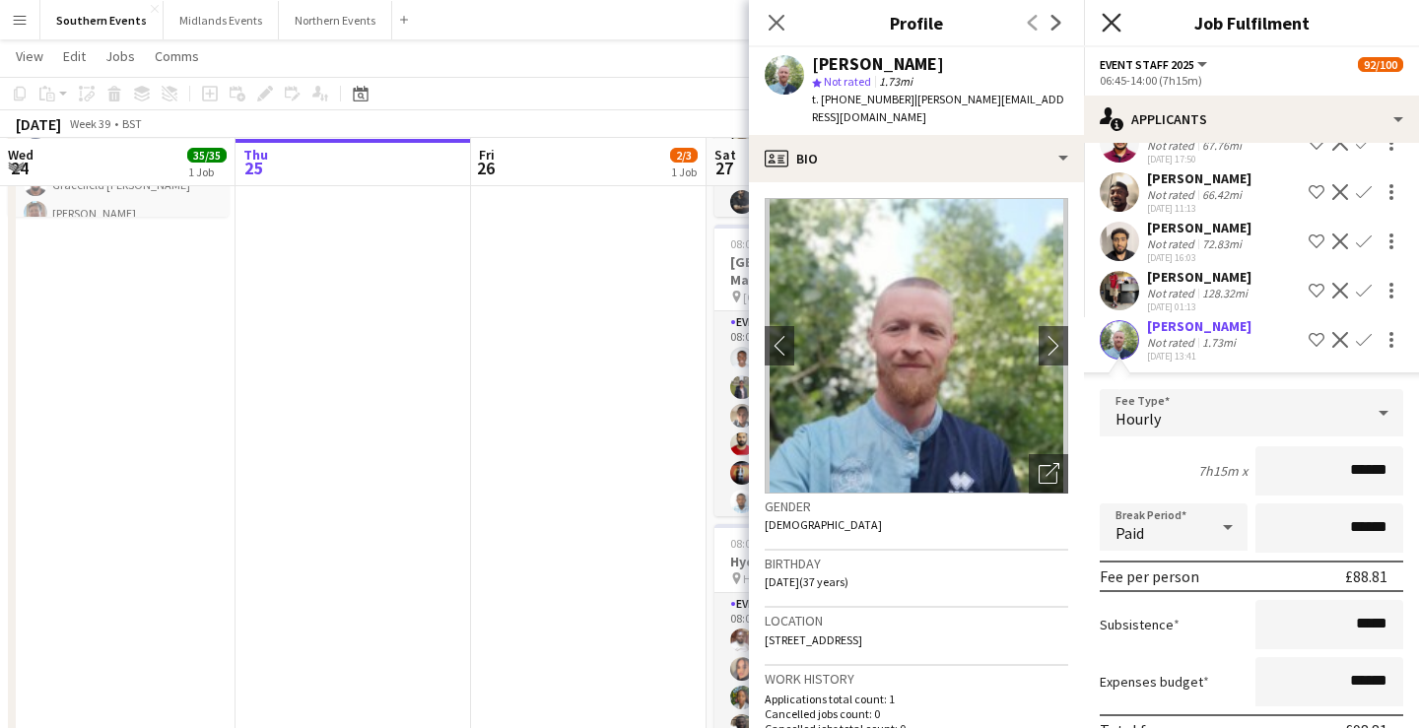
click at [1110, 24] on icon at bounding box center [1111, 22] width 19 height 19
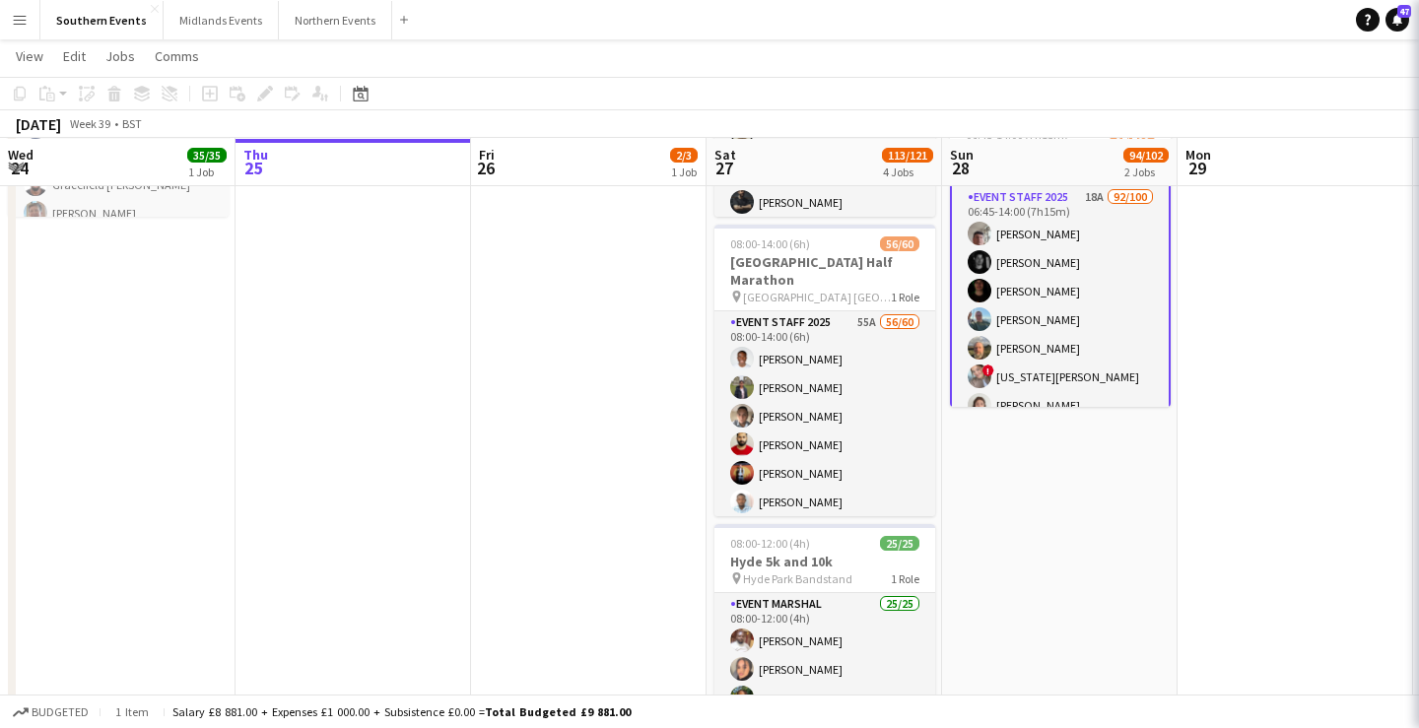
scroll to position [0, 0]
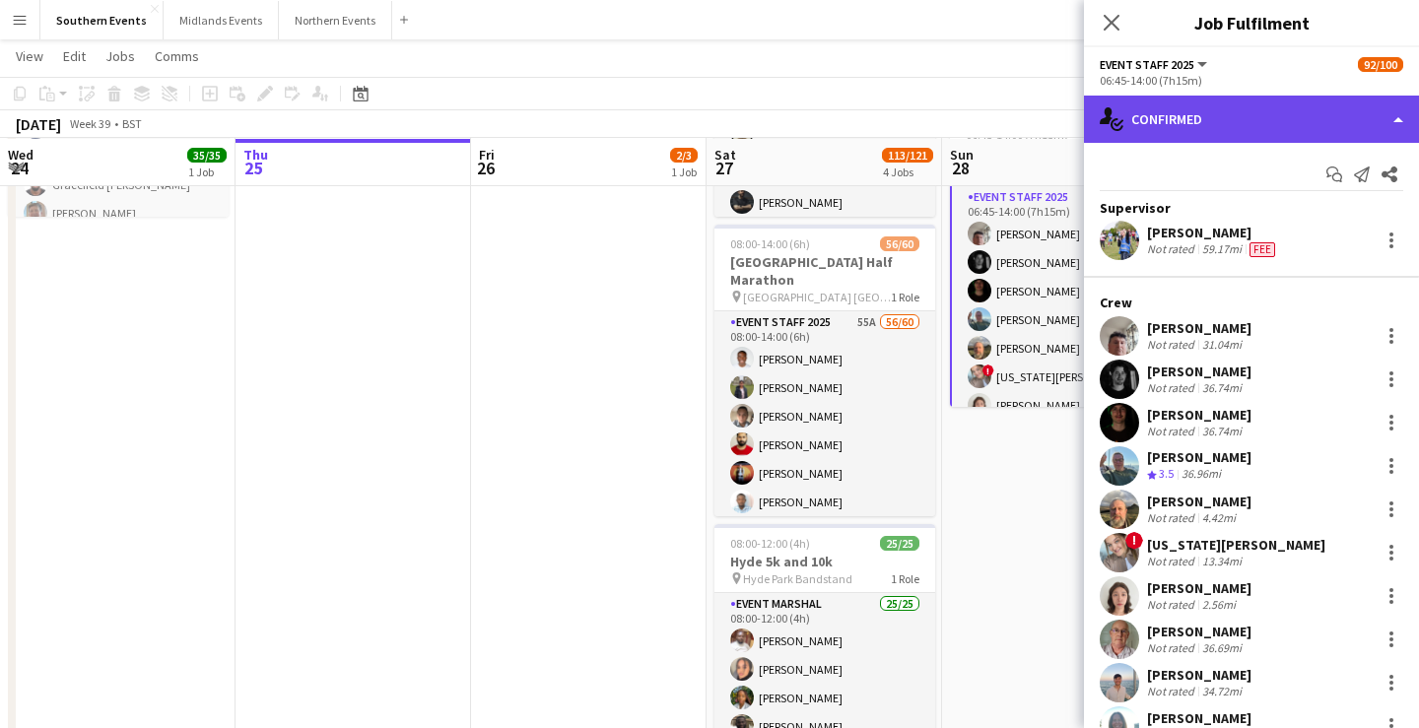
click at [1260, 99] on div "single-neutral-actions-check-2 Confirmed" at bounding box center [1251, 119] width 335 height 47
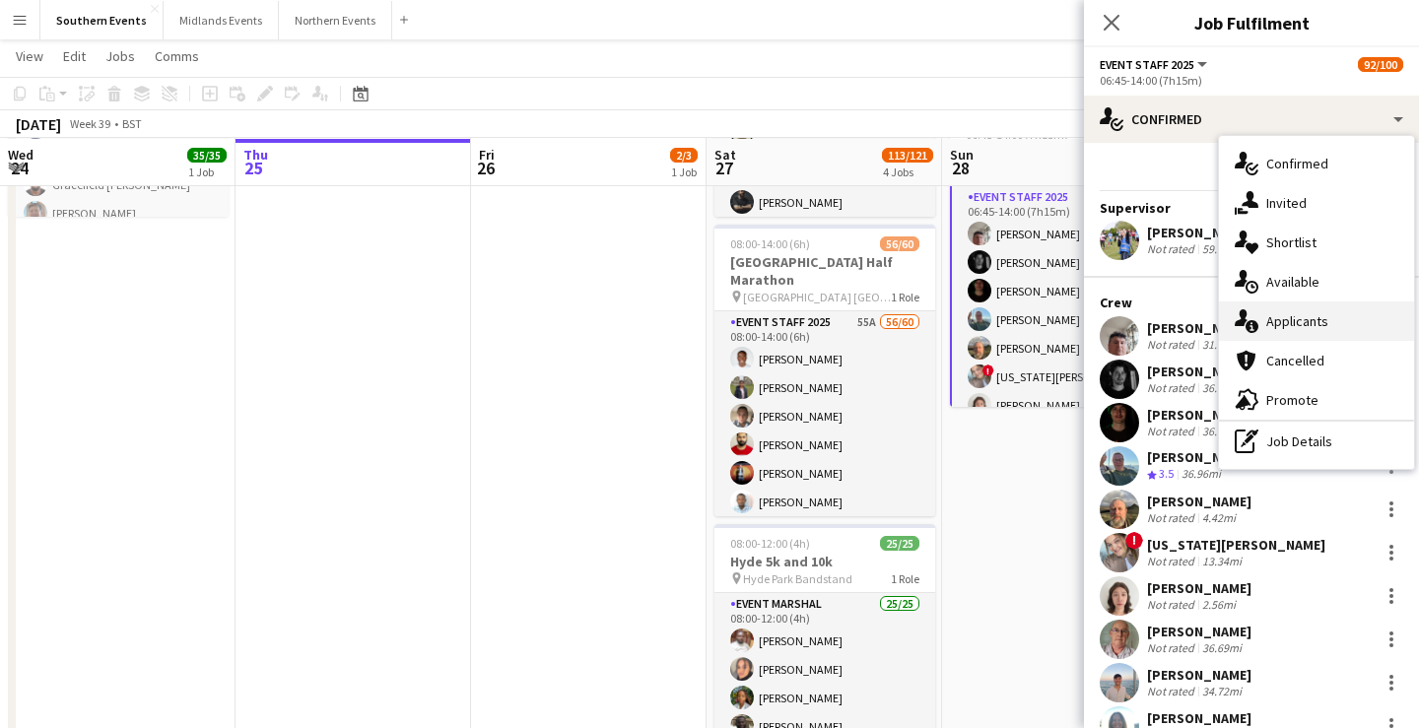
click at [1320, 325] on span "Applicants" at bounding box center [1297, 321] width 62 height 18
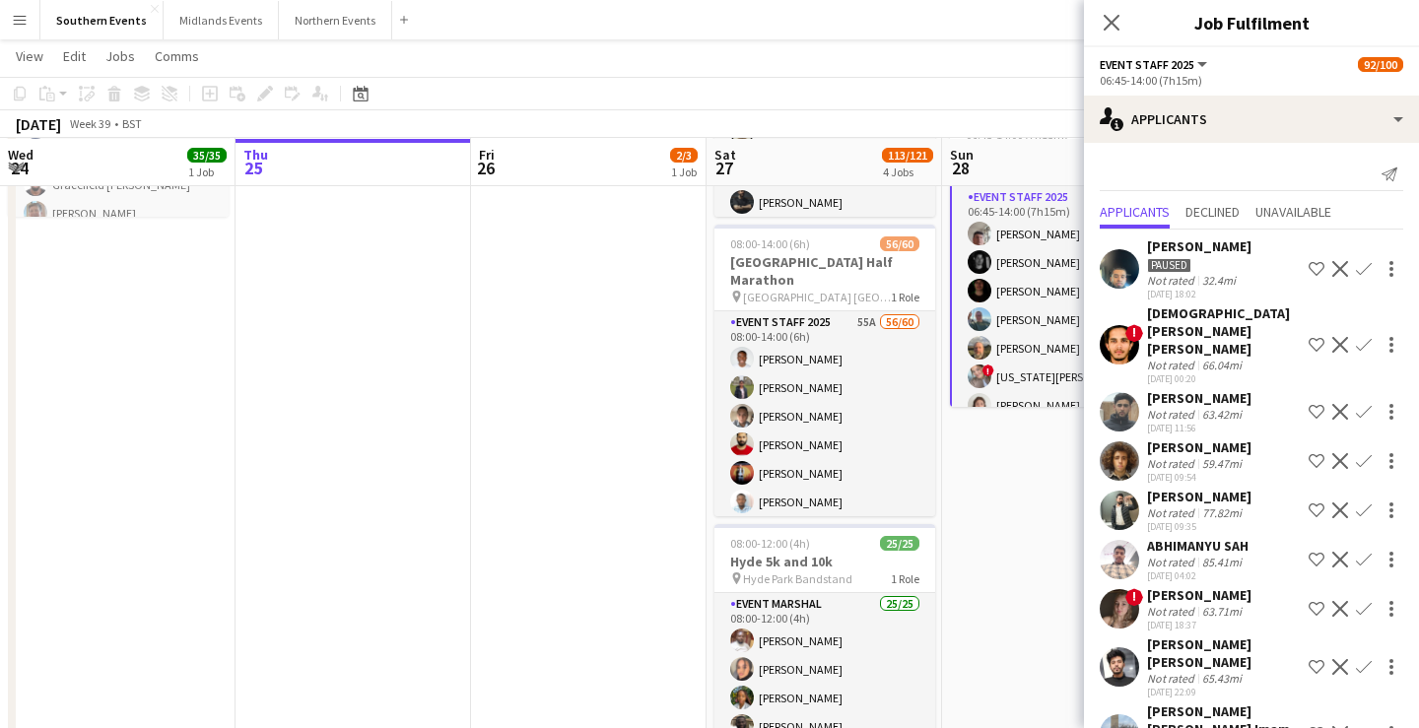
scroll to position [416, 0]
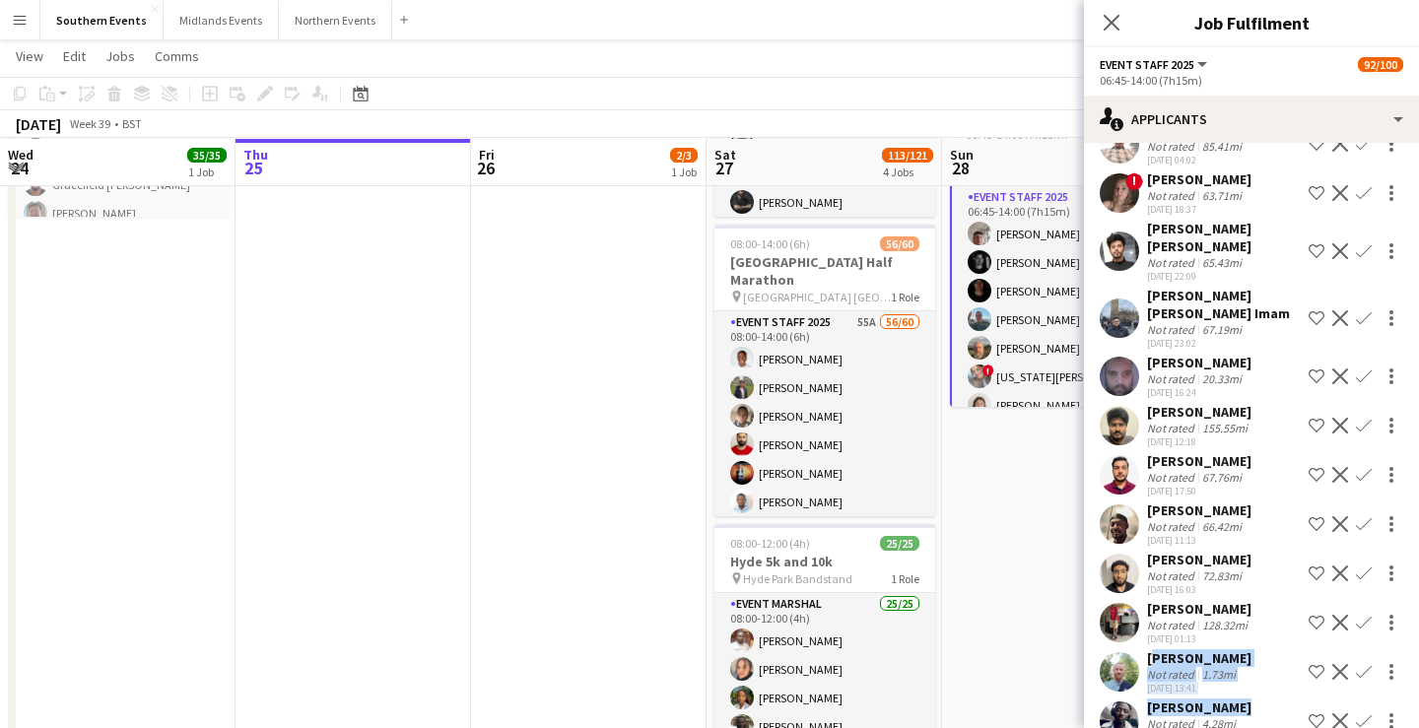
drag, startPoint x: 1147, startPoint y: 622, endPoint x: 1260, endPoint y: 680, distance: 126.5
click at [1260, 680] on div "Aashir Nadeem Paused Not rated 32.4mi 25-06-2025 18:02 Shortlist crew Decline C…" at bounding box center [1251, 281] width 335 height 934
copy div "Anthony Hassan Not rated 1.73mi 25-09-2025 13:41 Shortlist crew Decline Confirm…"
click at [1364, 664] on app-icon "Confirm" at bounding box center [1364, 672] width 16 height 16
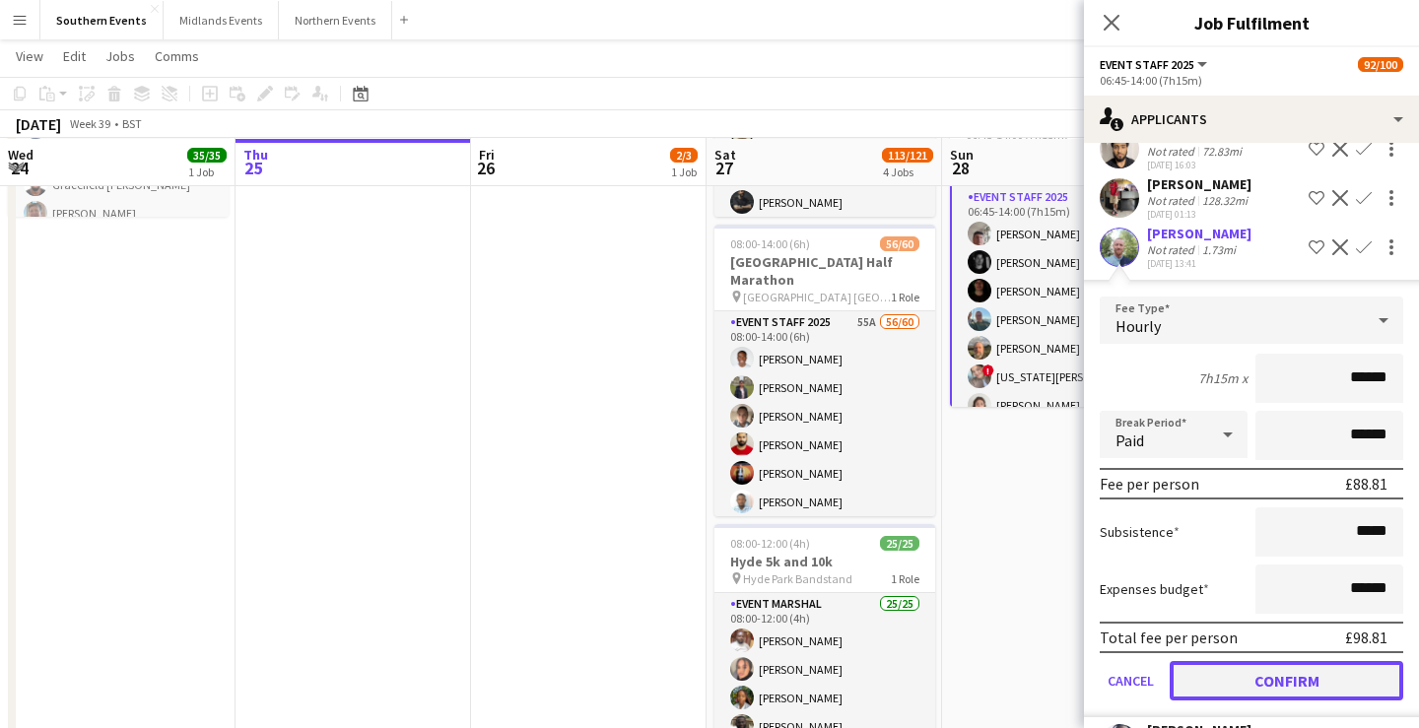
click at [1311, 661] on button "Confirm" at bounding box center [1287, 680] width 234 height 39
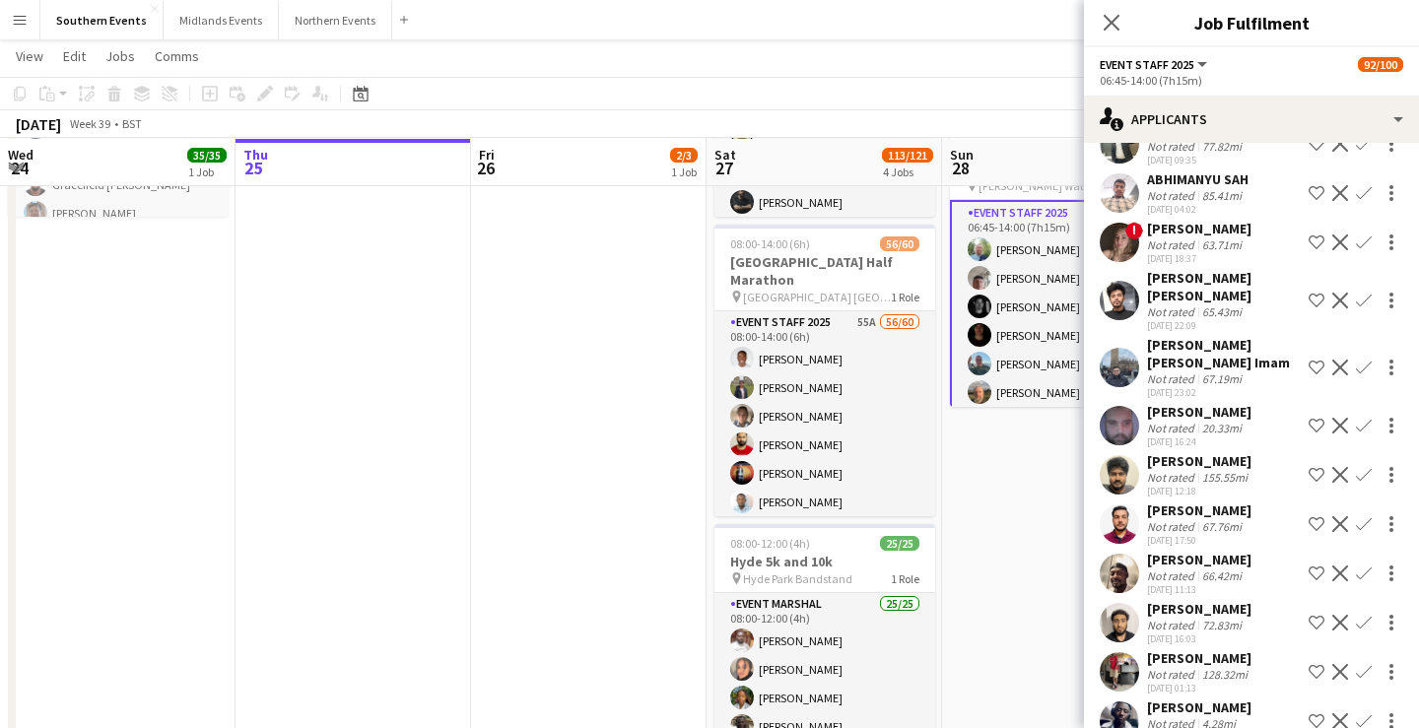
click at [1358, 714] on app-icon "Confirm" at bounding box center [1364, 722] width 16 height 16
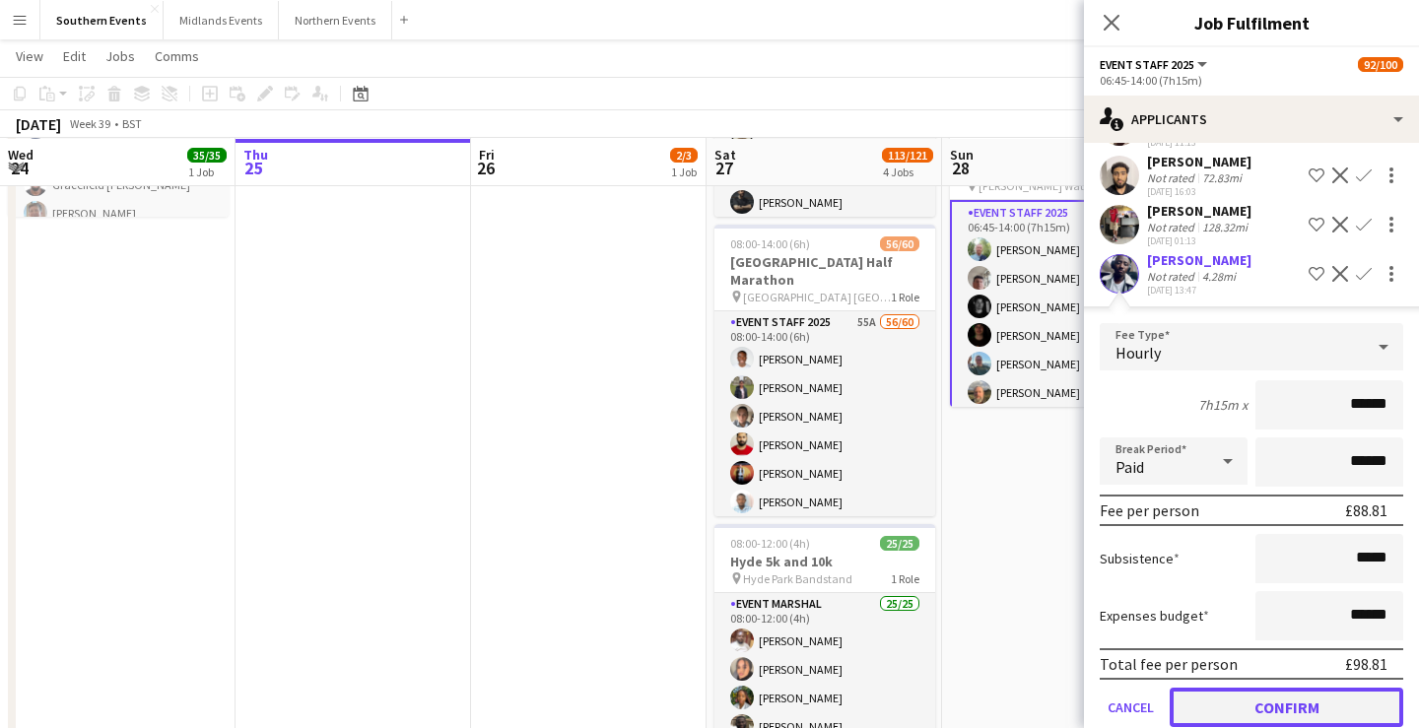
click at [1287, 688] on button "Confirm" at bounding box center [1287, 707] width 234 height 39
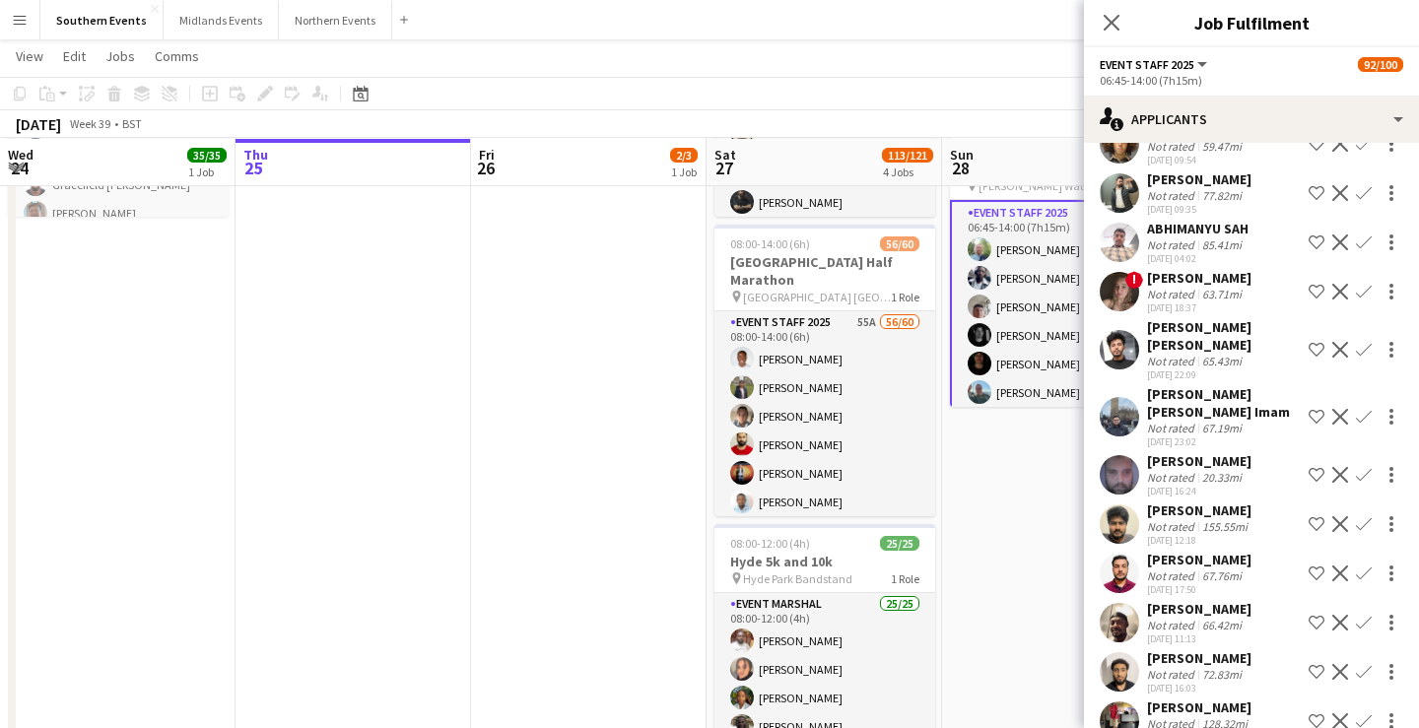
drag, startPoint x: 1031, startPoint y: 53, endPoint x: 1173, endPoint y: 78, distance: 144.0
click at [1031, 53] on app-page-menu "View Day view expanded Day view collapsed Month view Date picker Jump to today …" at bounding box center [709, 57] width 1419 height 37
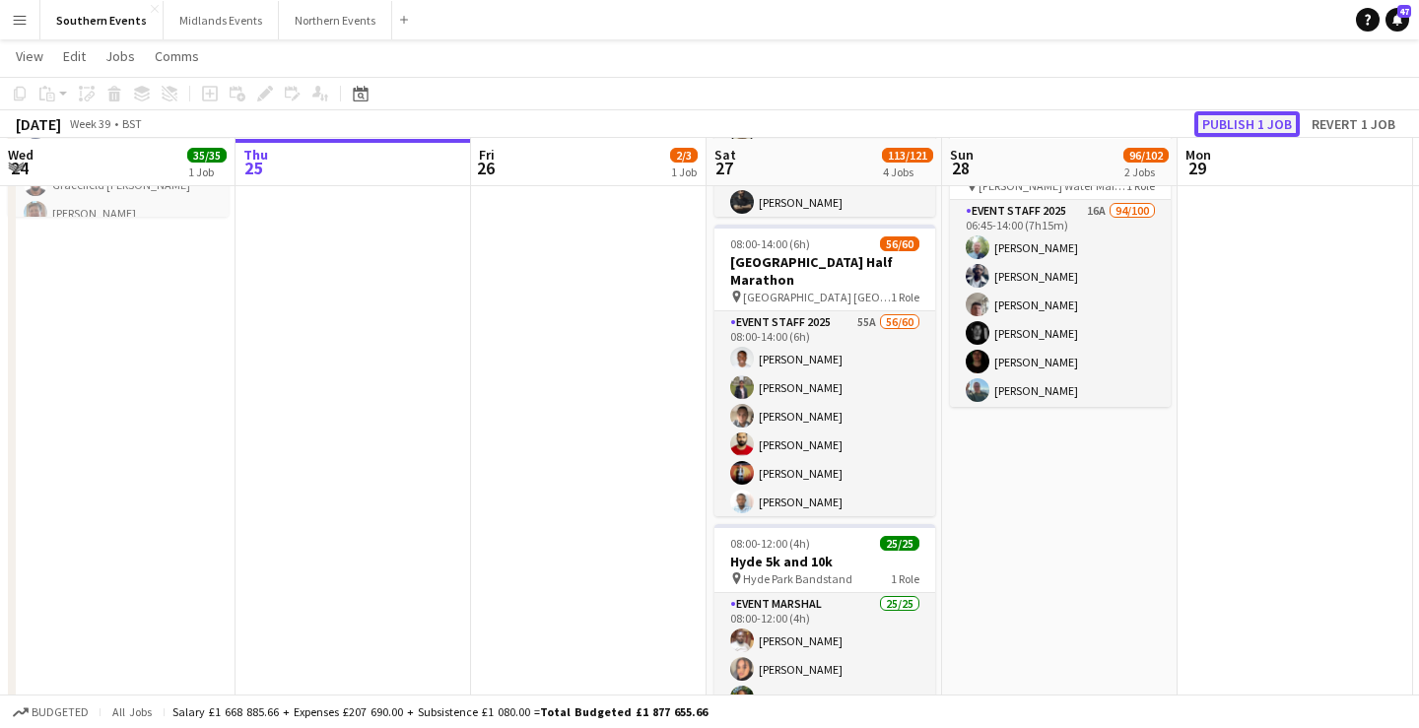
click at [1233, 118] on button "Publish 1 job" at bounding box center [1246, 124] width 105 height 26
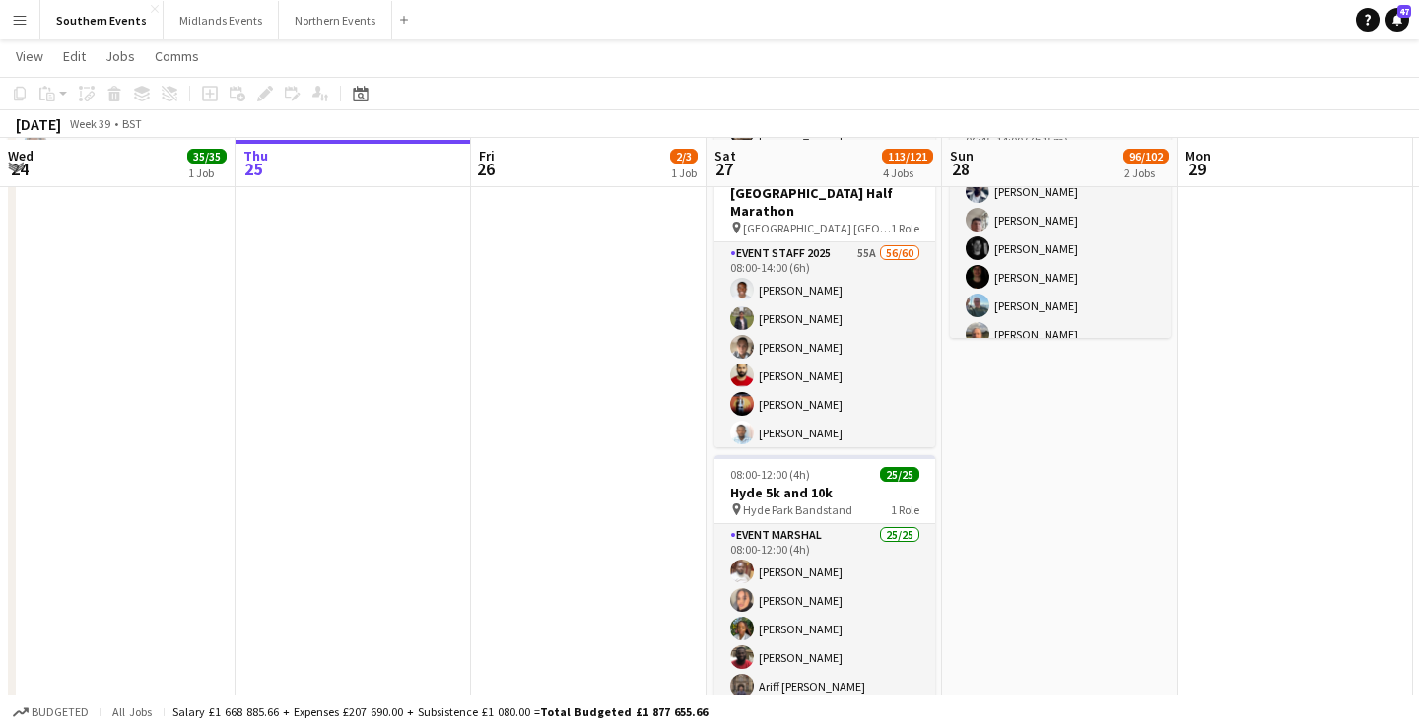
scroll to position [374, 0]
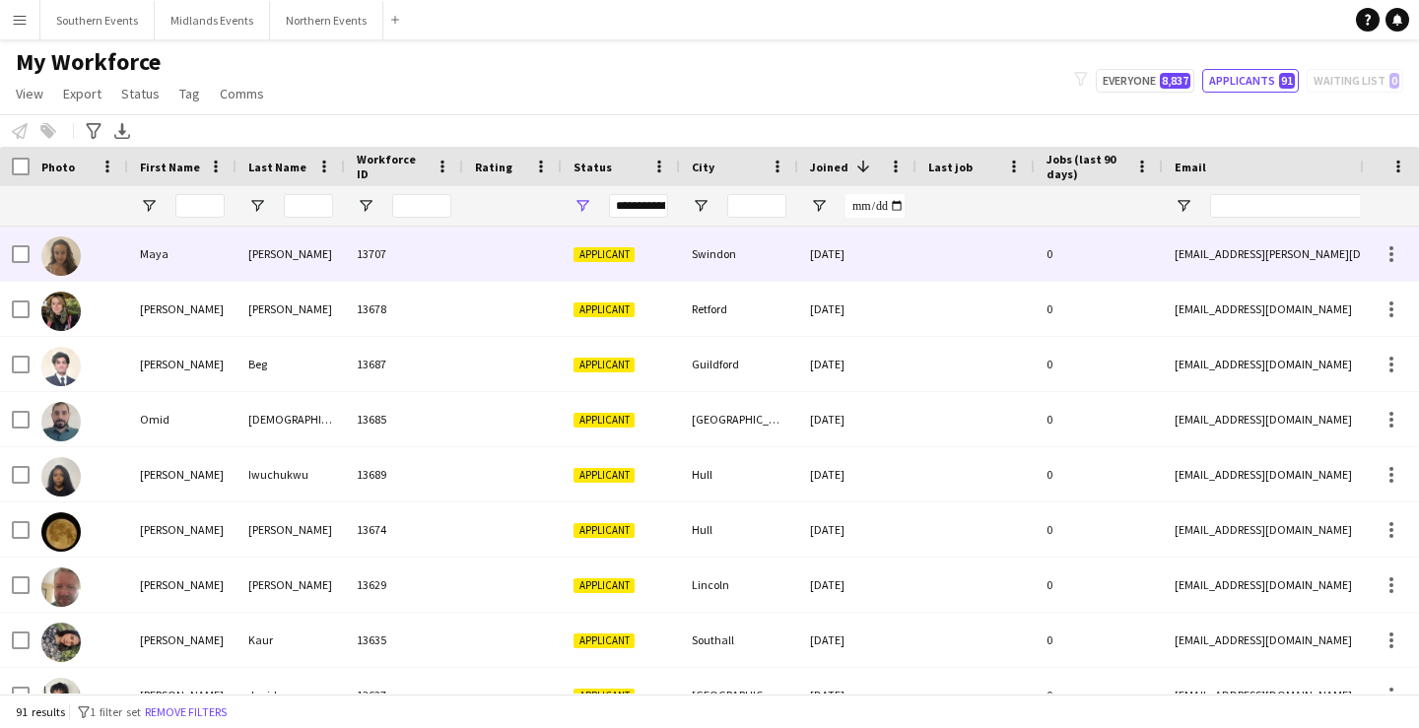
click at [724, 267] on div "Swindon" at bounding box center [739, 254] width 118 height 54
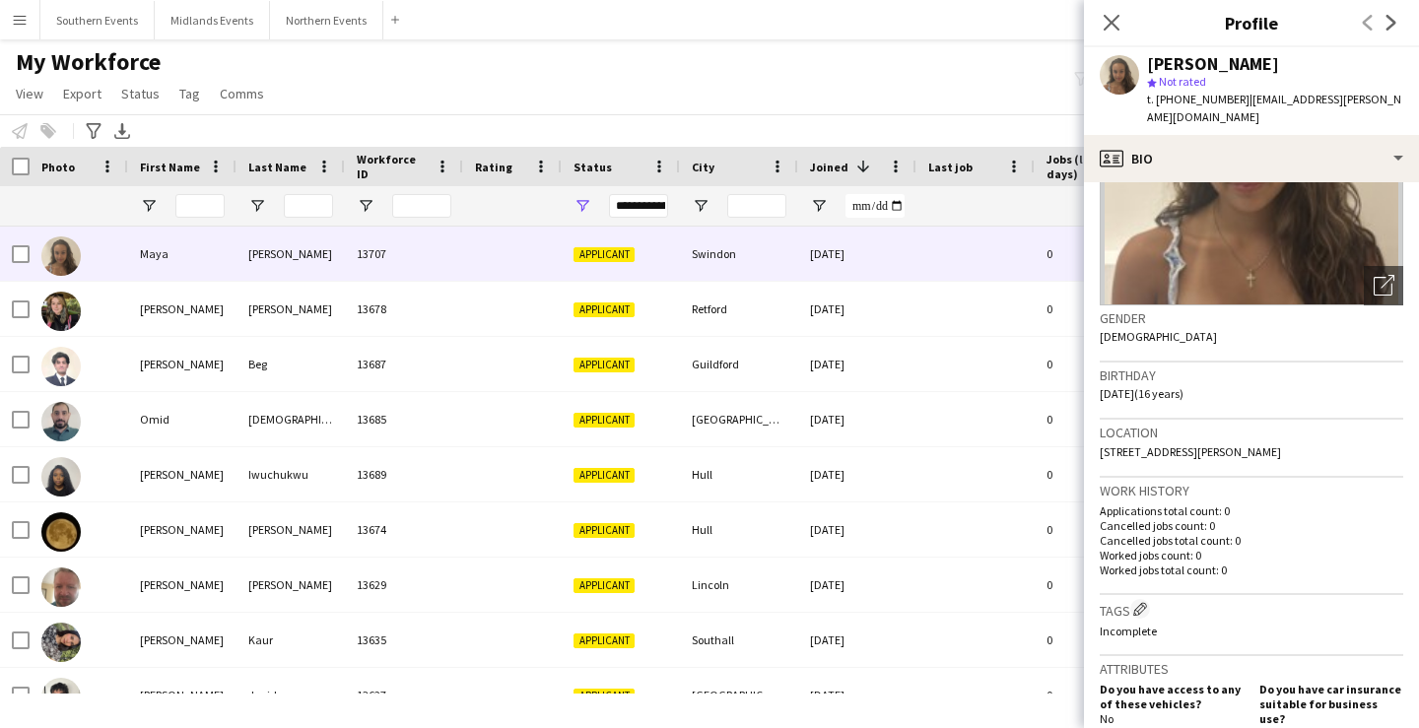
scroll to position [660, 0]
